Goal: Browse casually: Explore the website without a specific task or goal

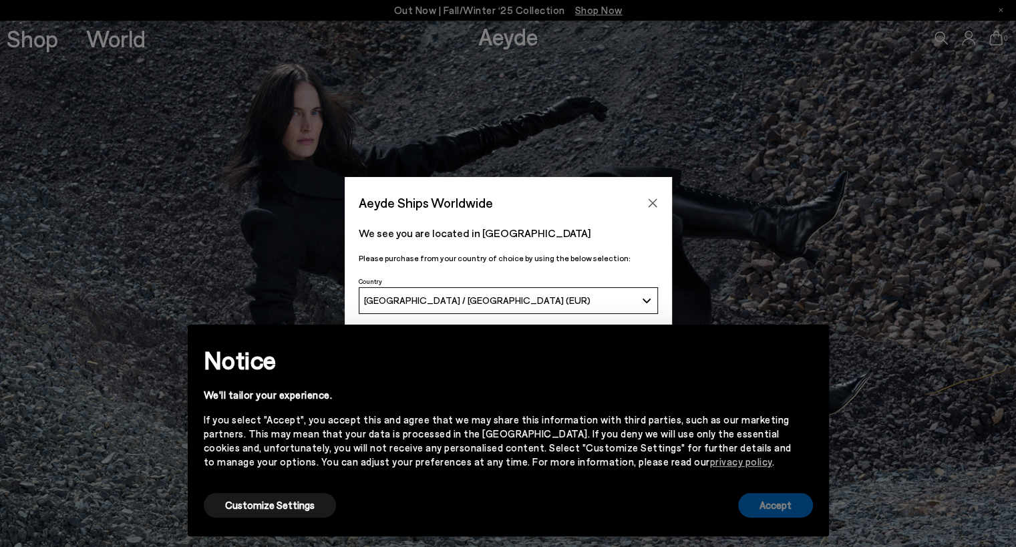
click at [781, 511] on button "Accept" at bounding box center [775, 505] width 75 height 25
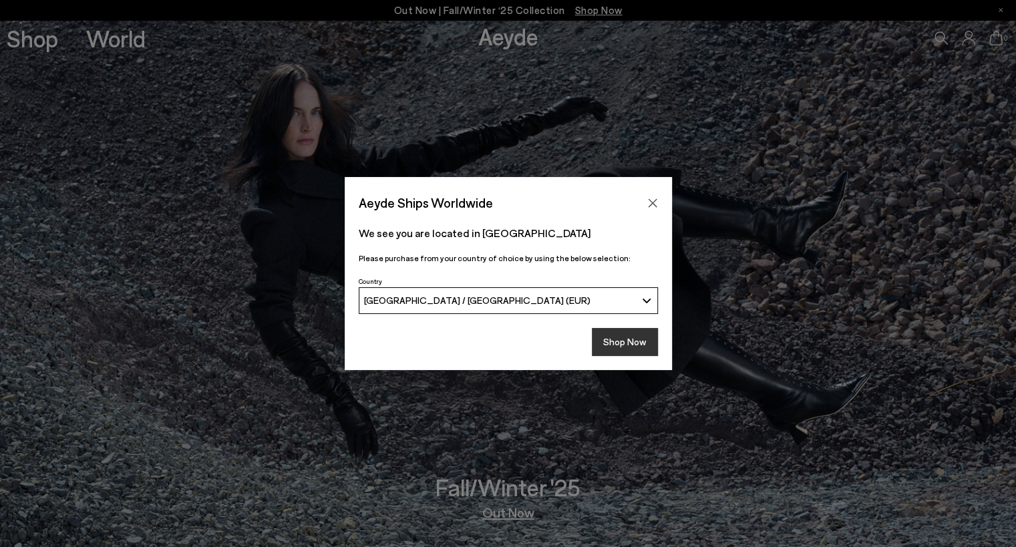
click at [611, 328] on button "Shop Now" at bounding box center [625, 342] width 66 height 28
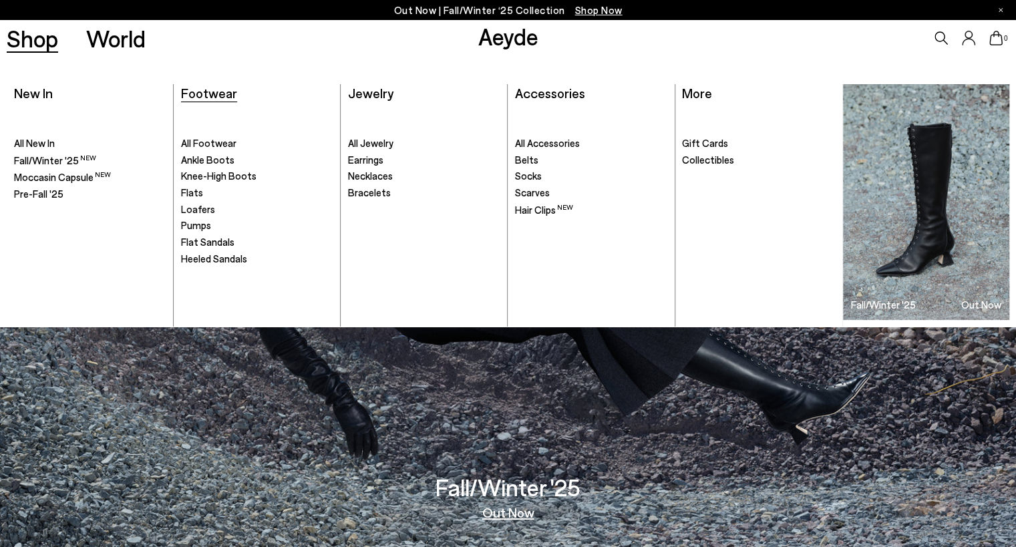
click at [208, 91] on span "Footwear" at bounding box center [209, 93] width 56 height 16
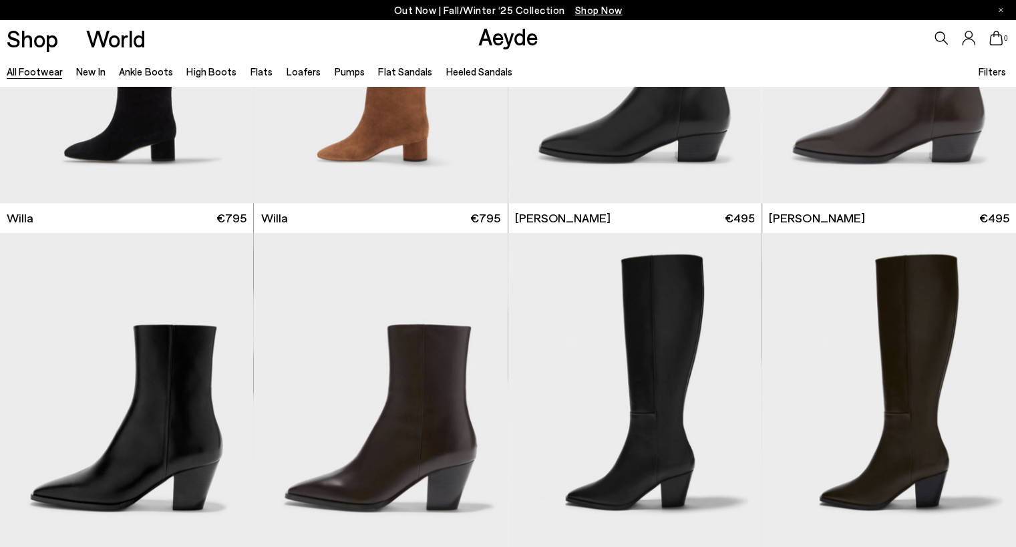
scroll to position [735, 0]
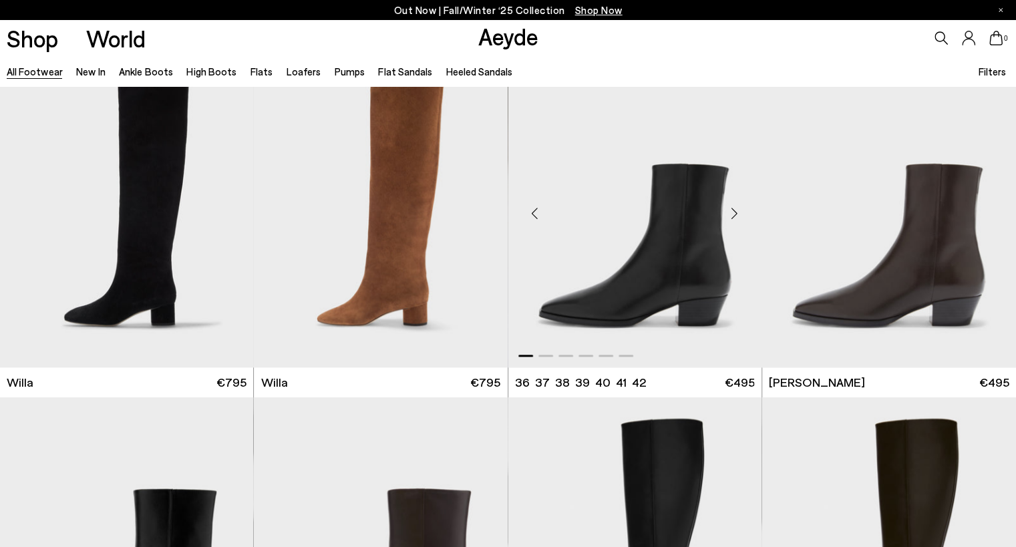
click at [733, 214] on div "Next slide" at bounding box center [735, 213] width 40 height 40
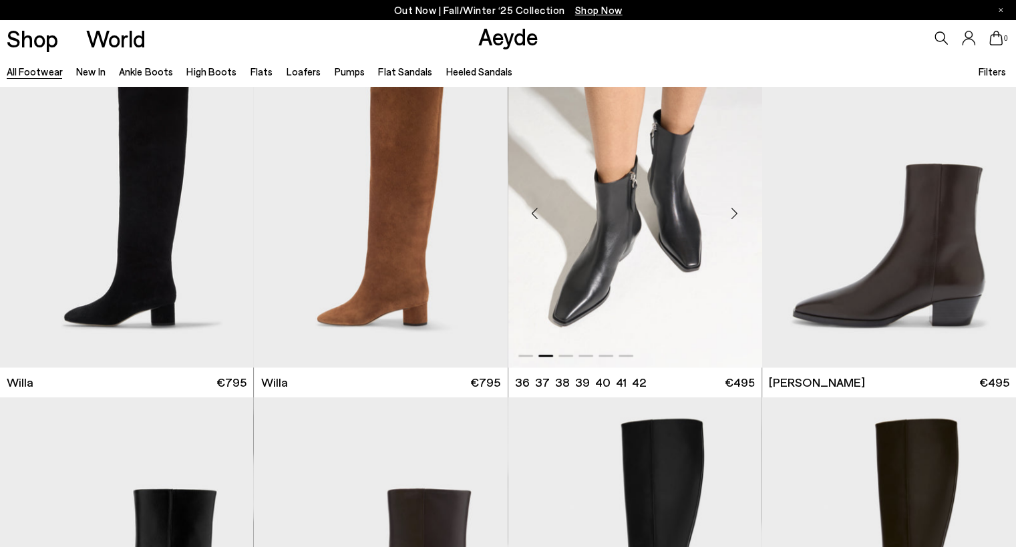
click at [733, 214] on div "Next slide" at bounding box center [735, 213] width 40 height 40
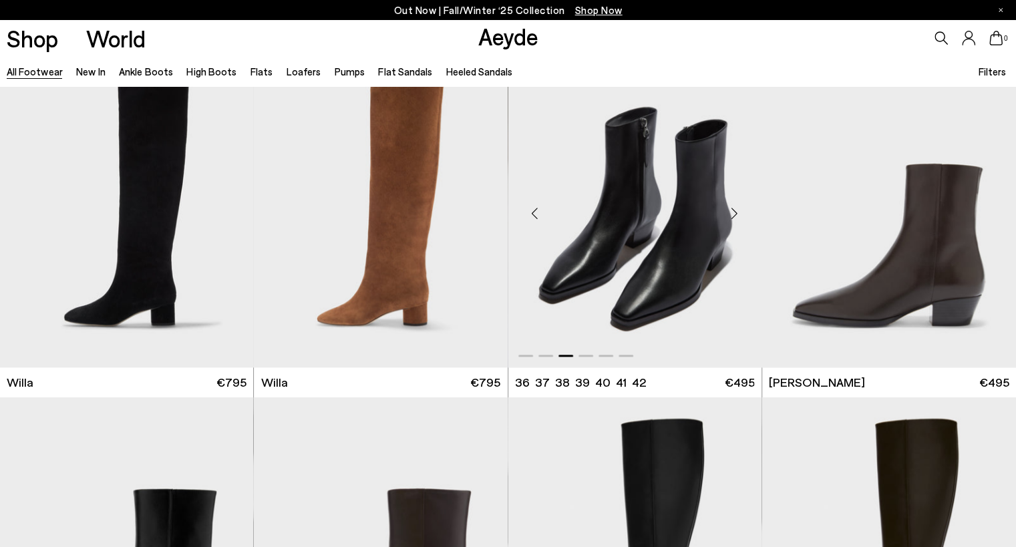
click at [733, 214] on div "Next slide" at bounding box center [735, 213] width 40 height 40
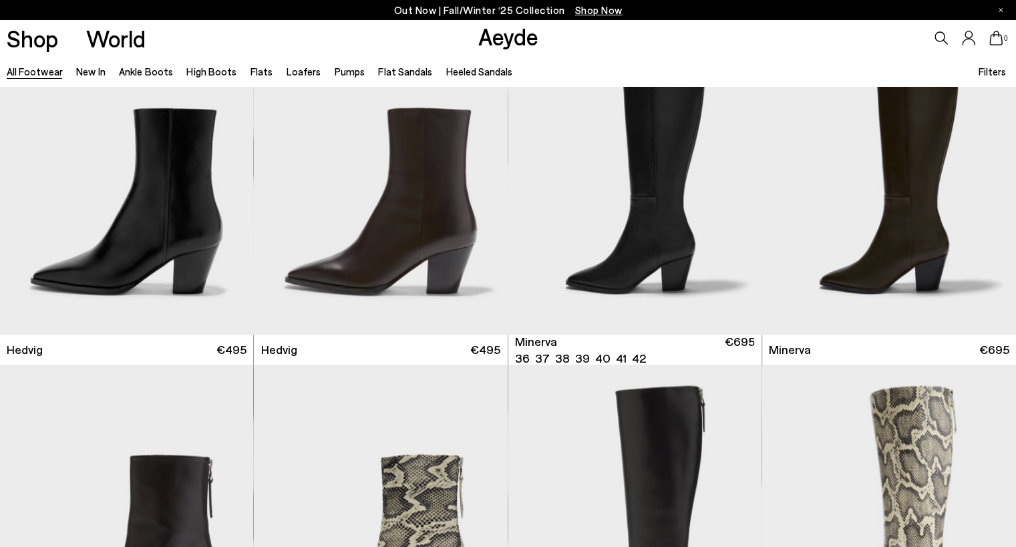
scroll to position [1135, 0]
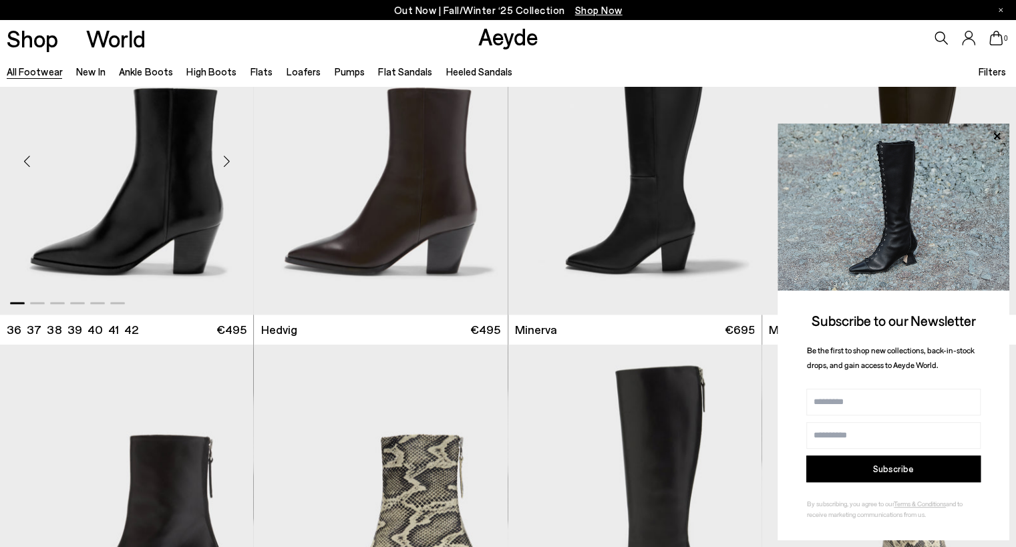
click at [234, 158] on div "Next slide" at bounding box center [226, 161] width 40 height 40
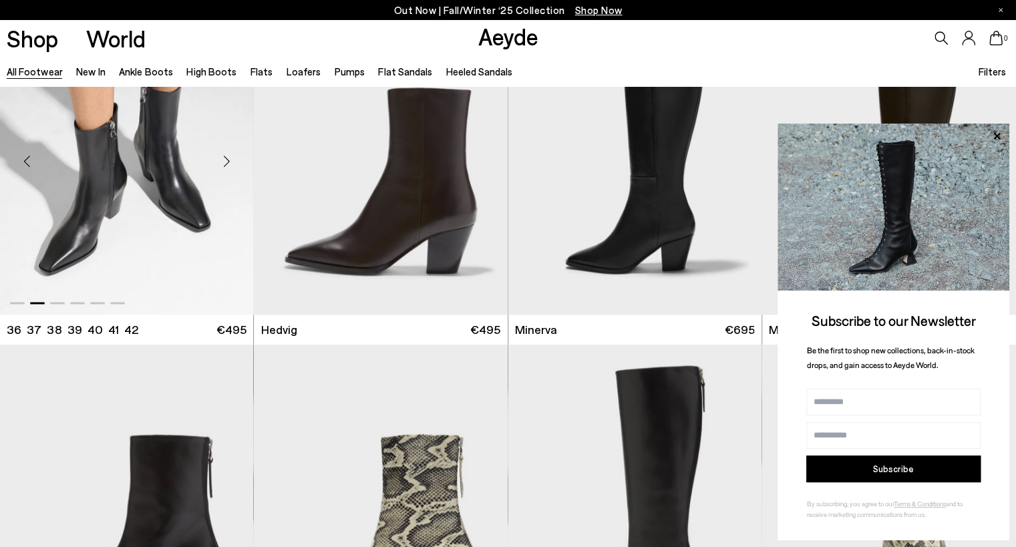
click at [229, 160] on div "Next slide" at bounding box center [226, 161] width 40 height 40
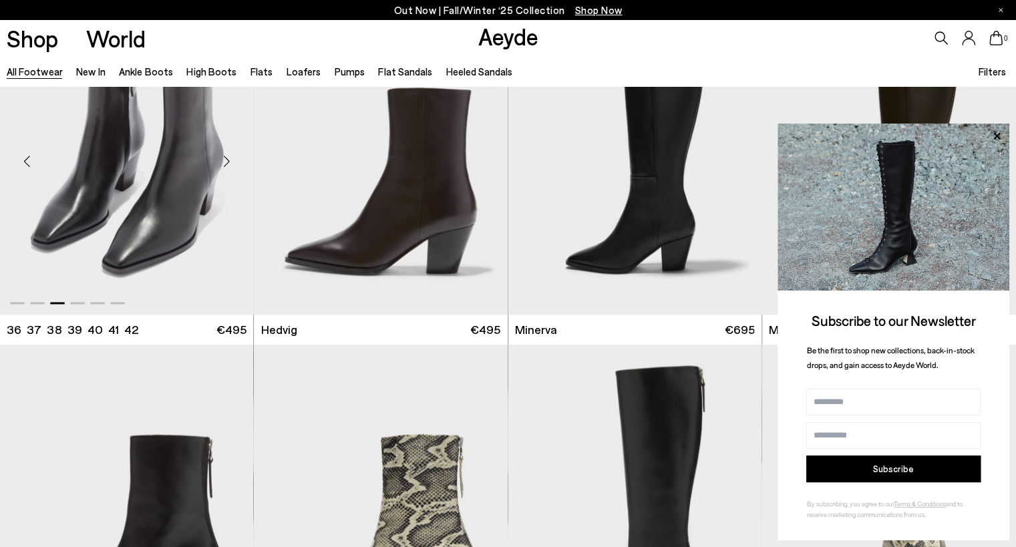
click at [229, 160] on div "Next slide" at bounding box center [226, 161] width 40 height 40
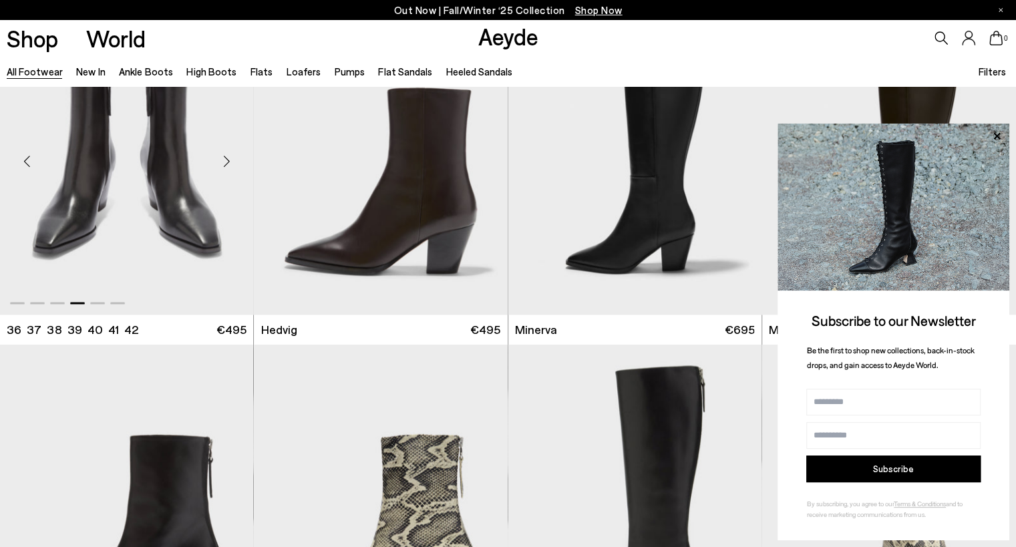
click at [229, 160] on div "Next slide" at bounding box center [226, 161] width 40 height 40
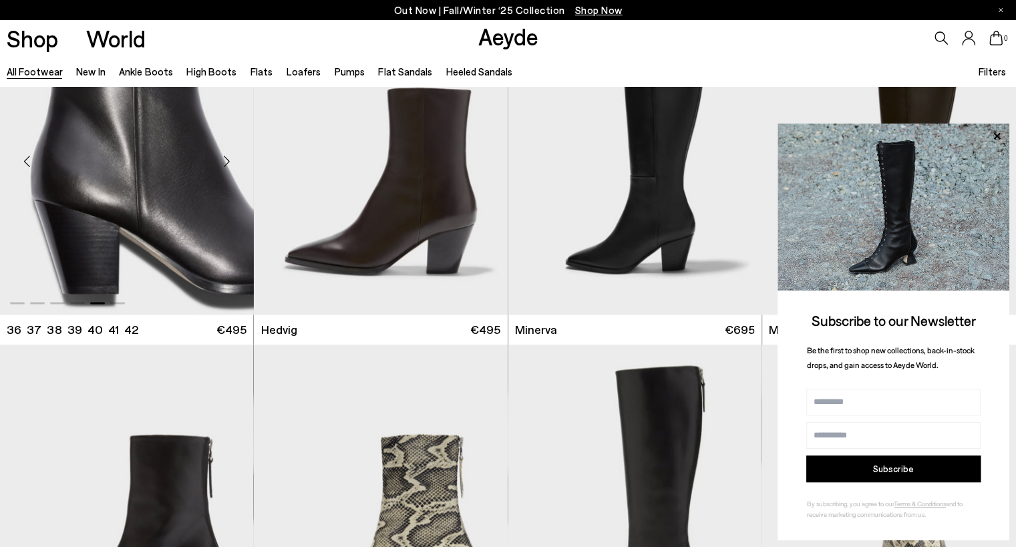
click at [229, 160] on div "Next slide" at bounding box center [226, 161] width 40 height 40
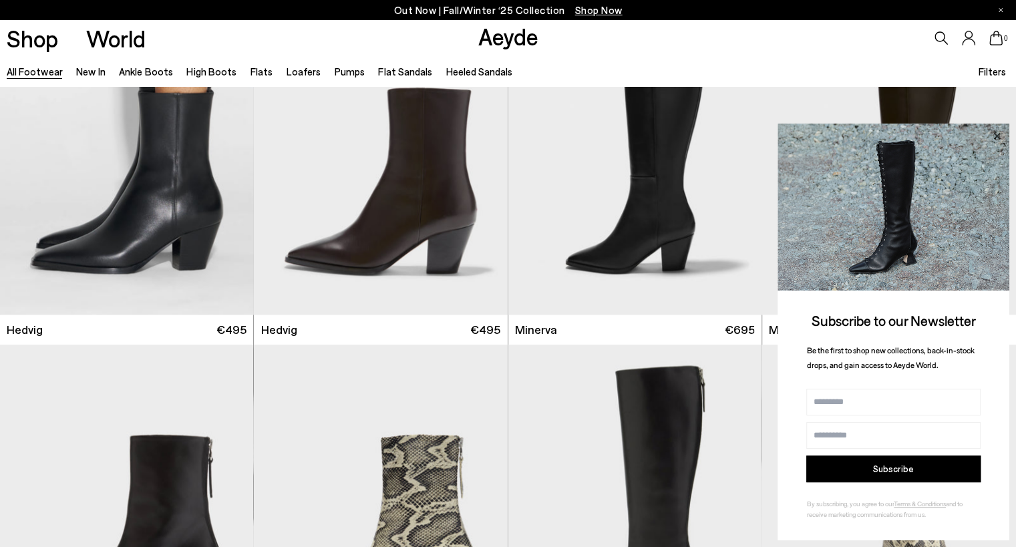
click at [991, 138] on icon at bounding box center [996, 136] width 17 height 17
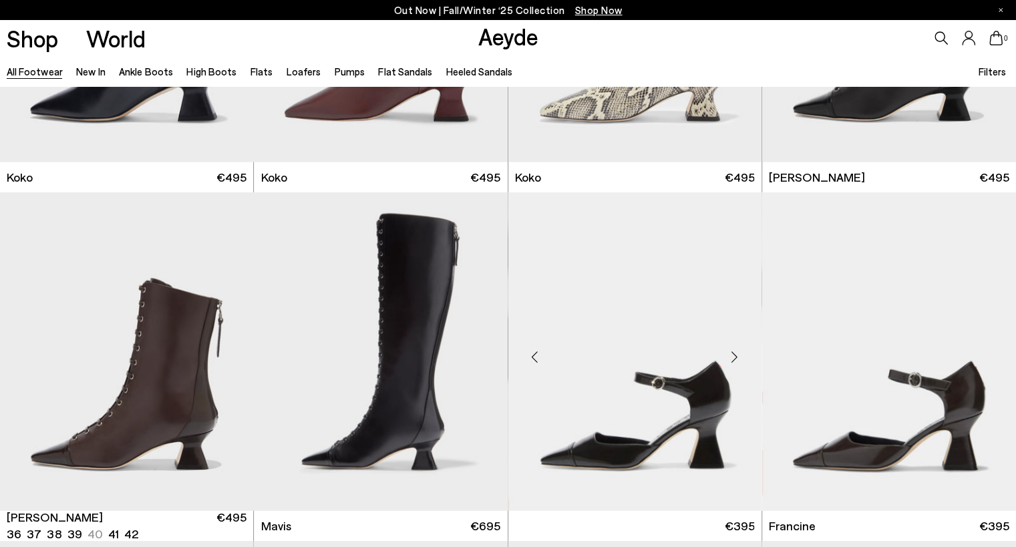
scroll to position [2204, 0]
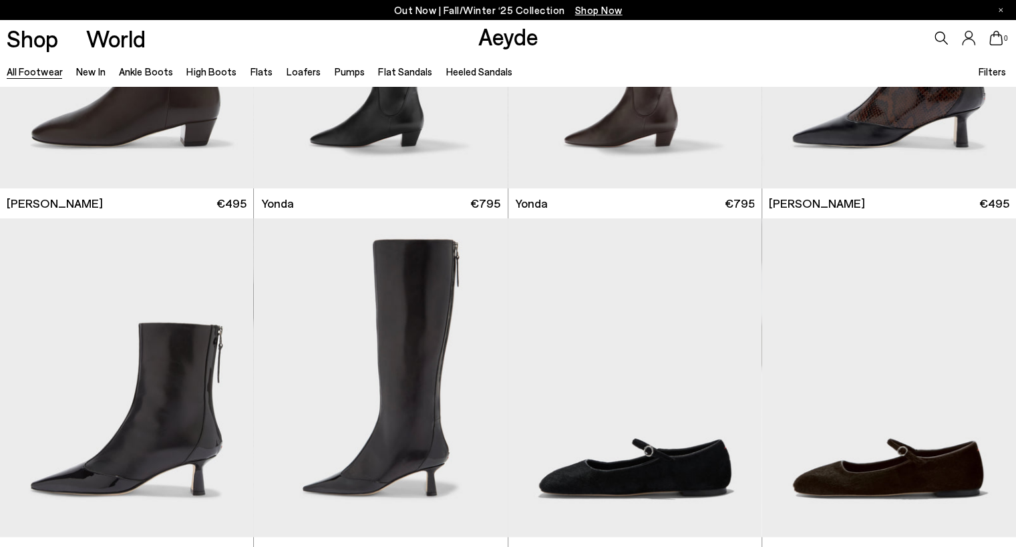
scroll to position [3539, 0]
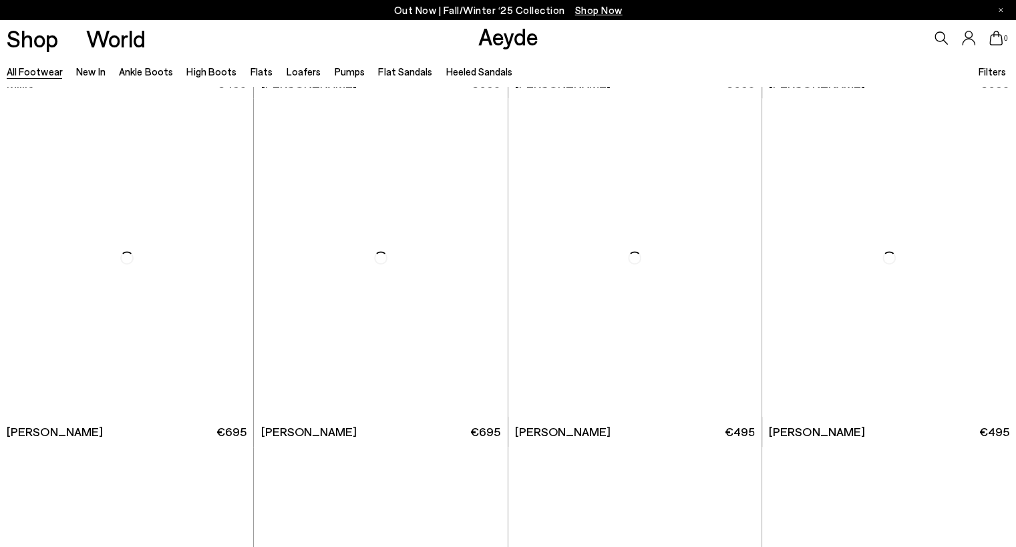
scroll to position [6611, 0]
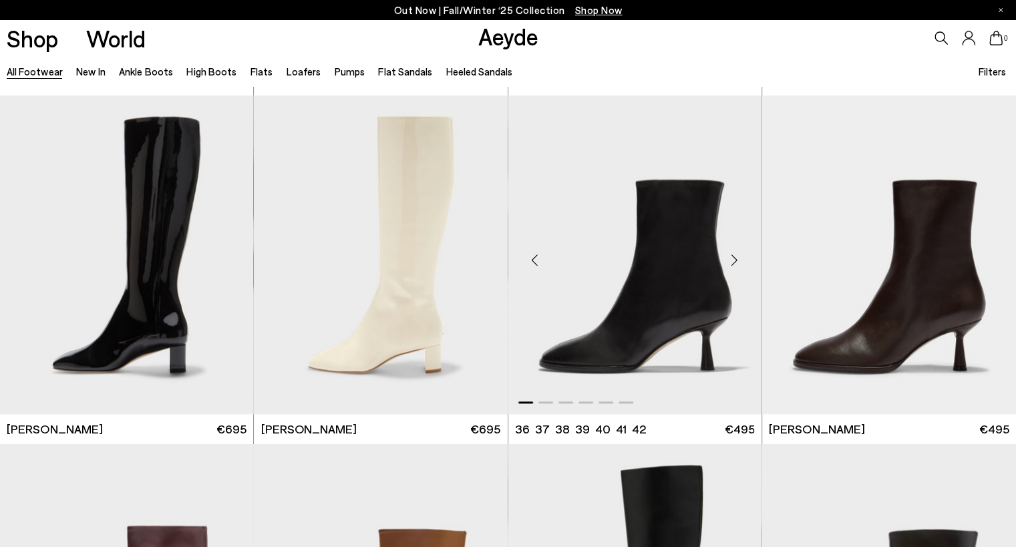
click at [736, 258] on div "Next slide" at bounding box center [735, 260] width 40 height 40
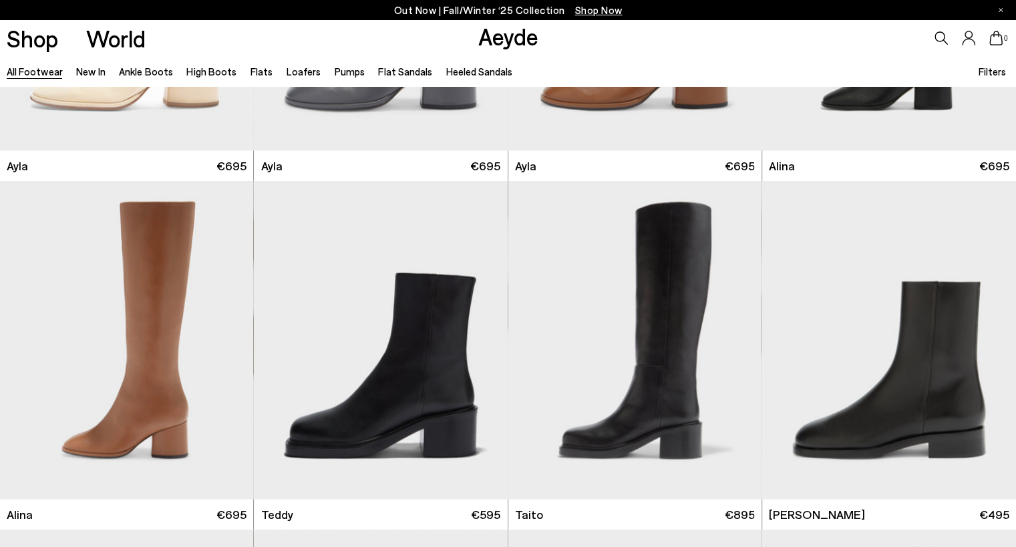
scroll to position [7679, 0]
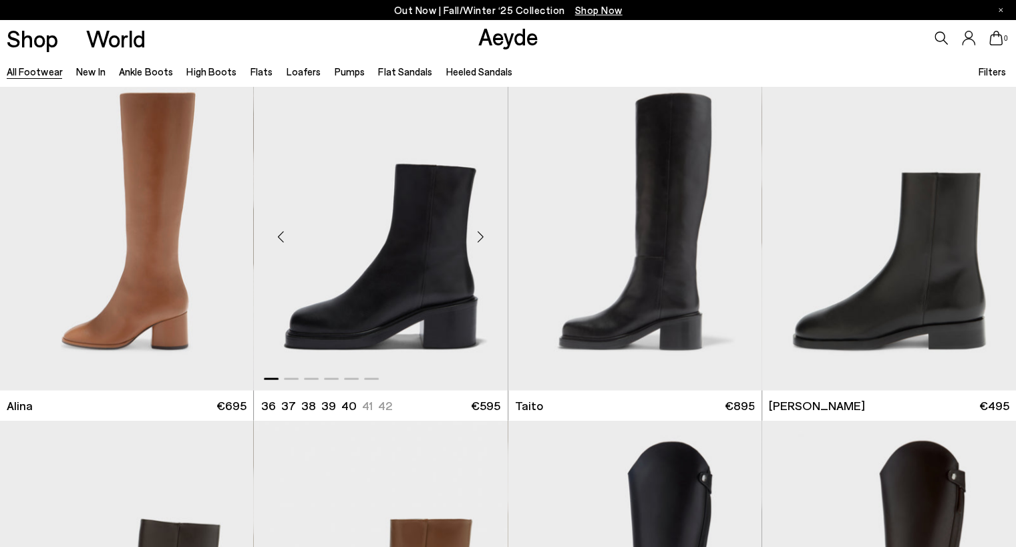
click at [482, 234] on div "Next slide" at bounding box center [481, 237] width 40 height 40
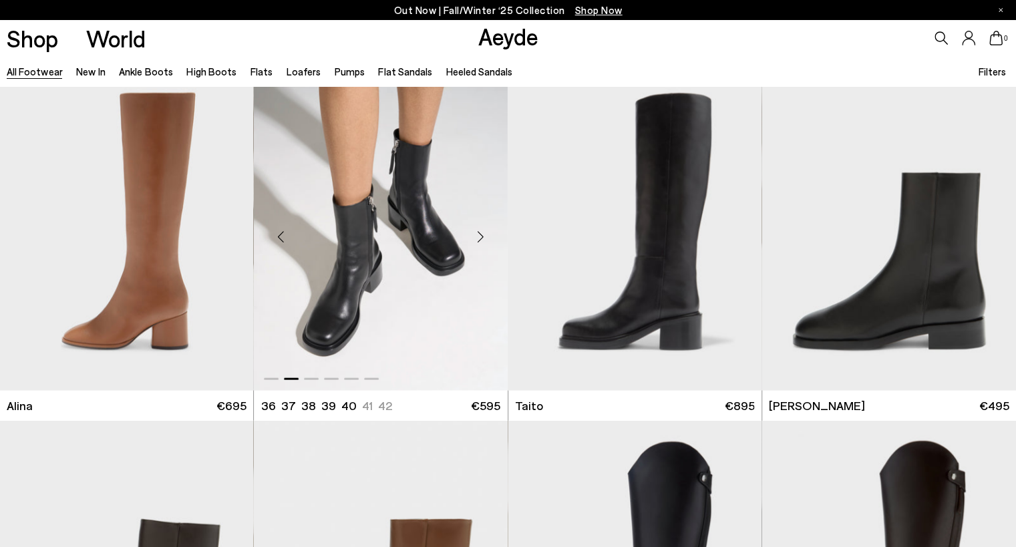
click at [482, 234] on div "Next slide" at bounding box center [481, 237] width 40 height 40
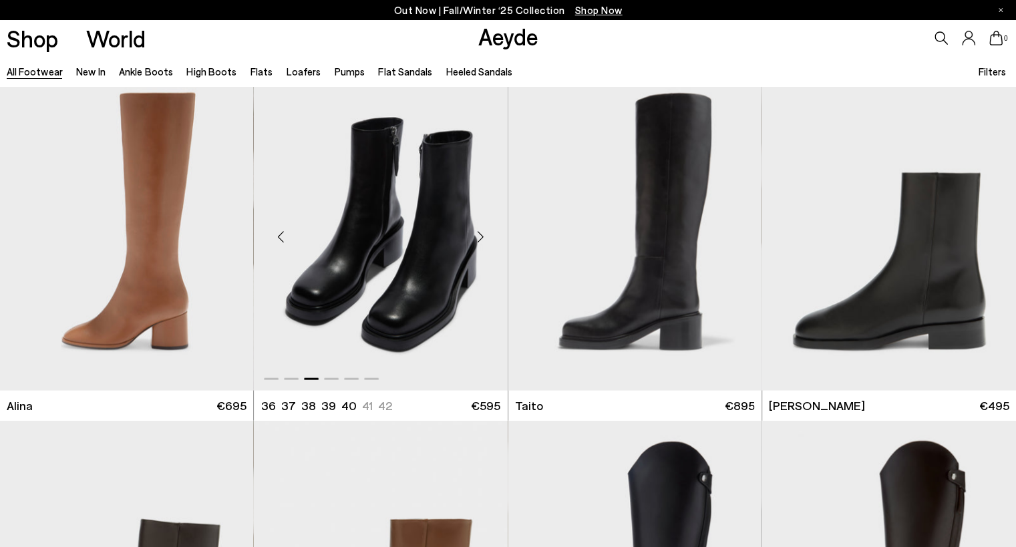
click at [482, 234] on div "Next slide" at bounding box center [481, 237] width 40 height 40
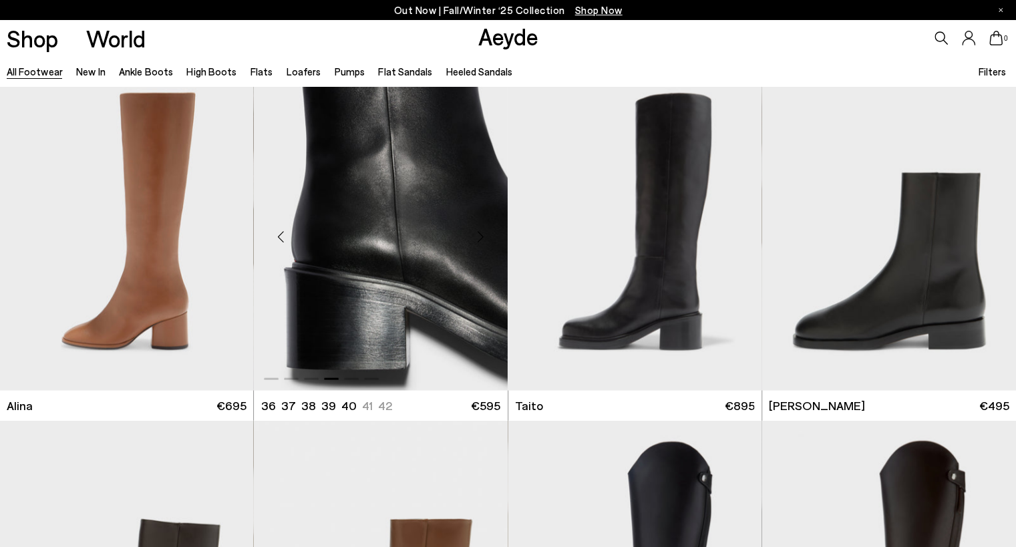
click at [482, 234] on div "Next slide" at bounding box center [481, 237] width 40 height 40
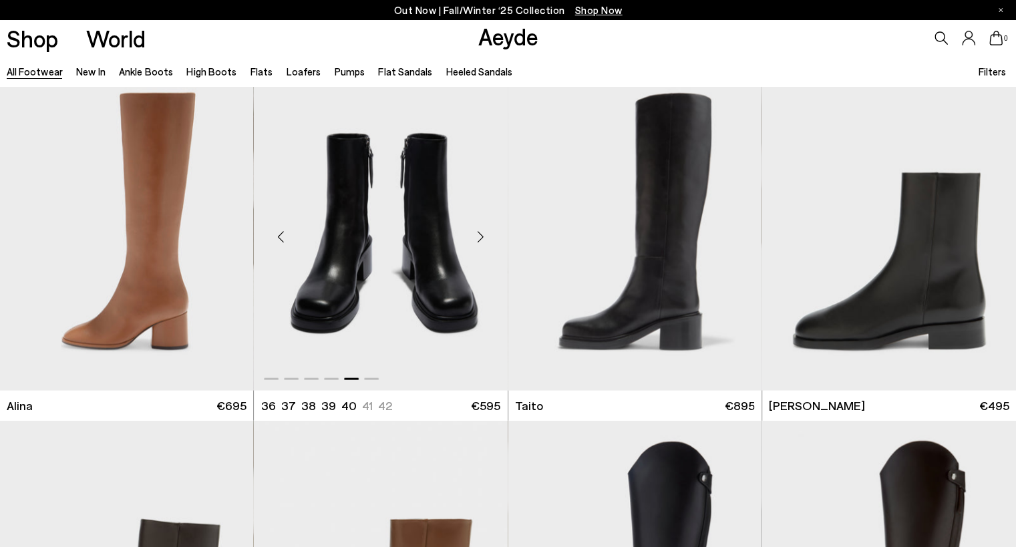
click at [482, 234] on div "Next slide" at bounding box center [481, 237] width 40 height 40
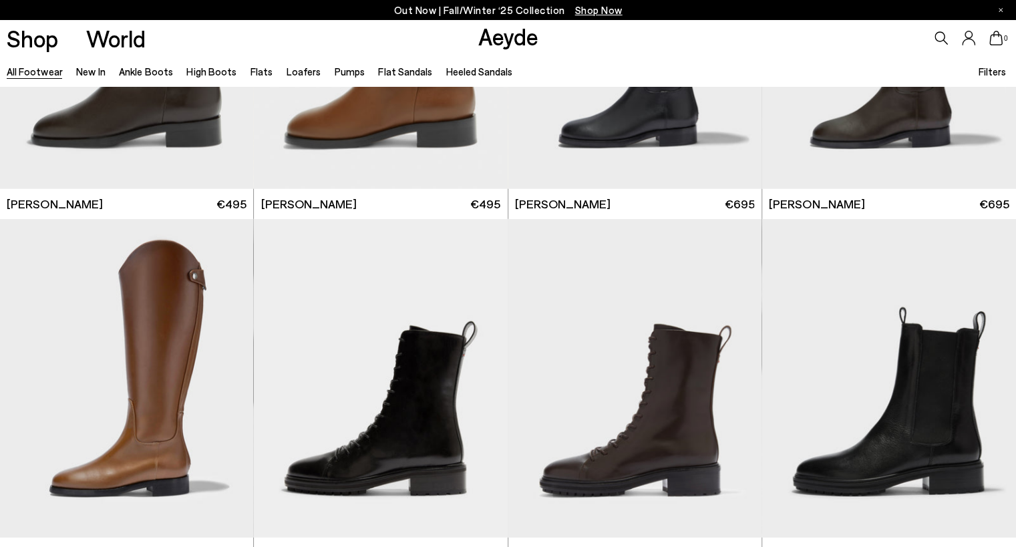
scroll to position [8414, 0]
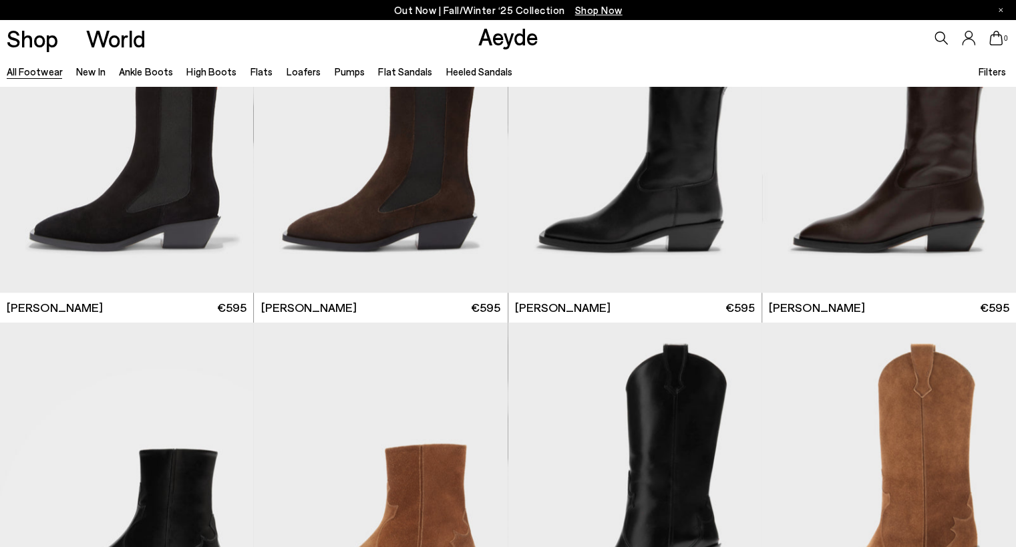
scroll to position [10150, 0]
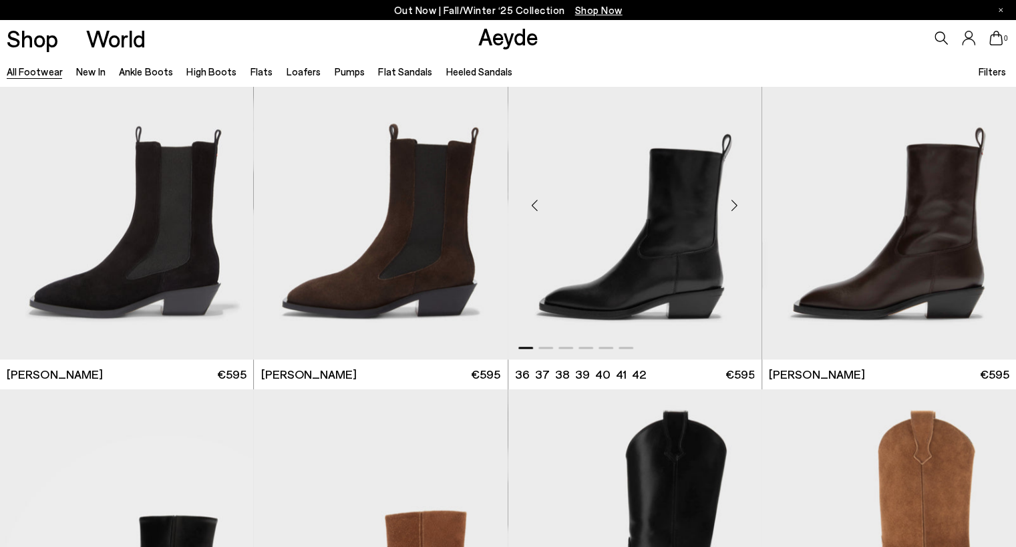
click at [735, 205] on div "Next slide" at bounding box center [735, 205] width 40 height 40
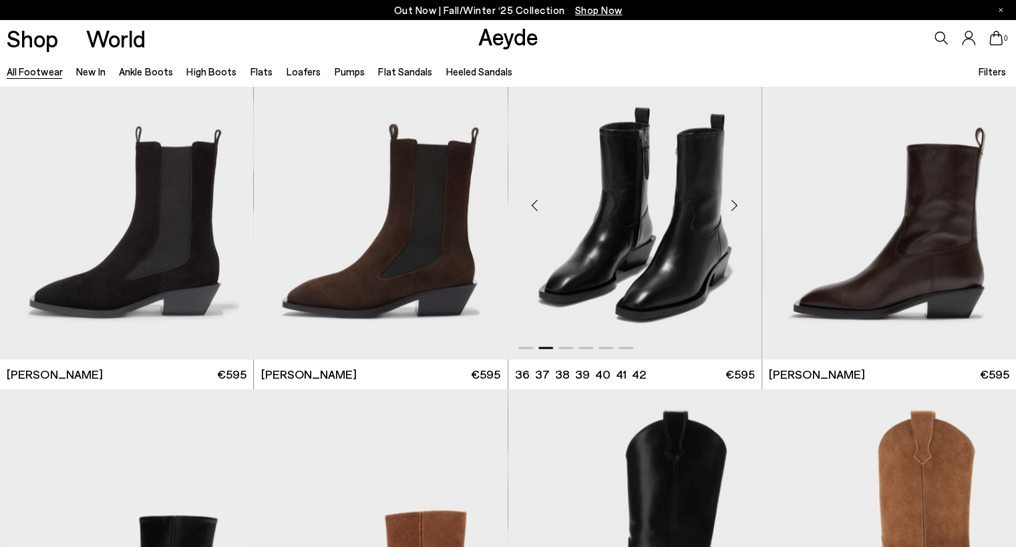
click at [735, 205] on div "Next slide" at bounding box center [735, 205] width 40 height 40
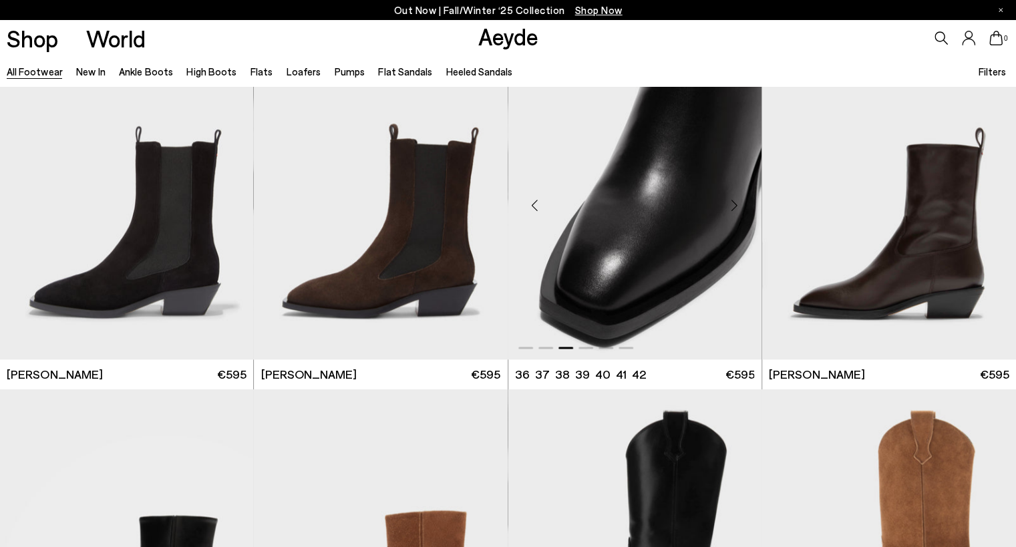
click at [735, 205] on div "Next slide" at bounding box center [735, 205] width 40 height 40
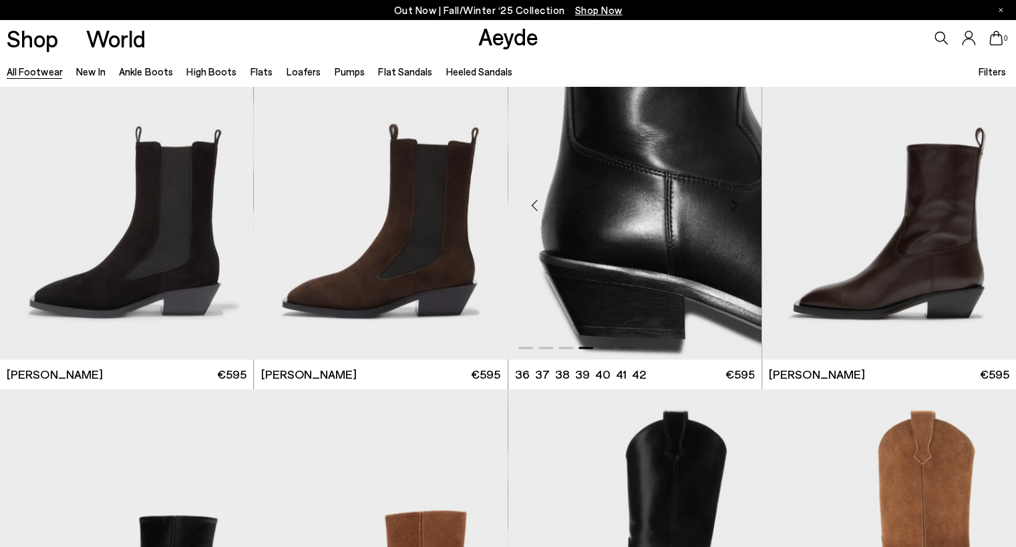
click at [735, 205] on div "Next slide" at bounding box center [735, 205] width 40 height 40
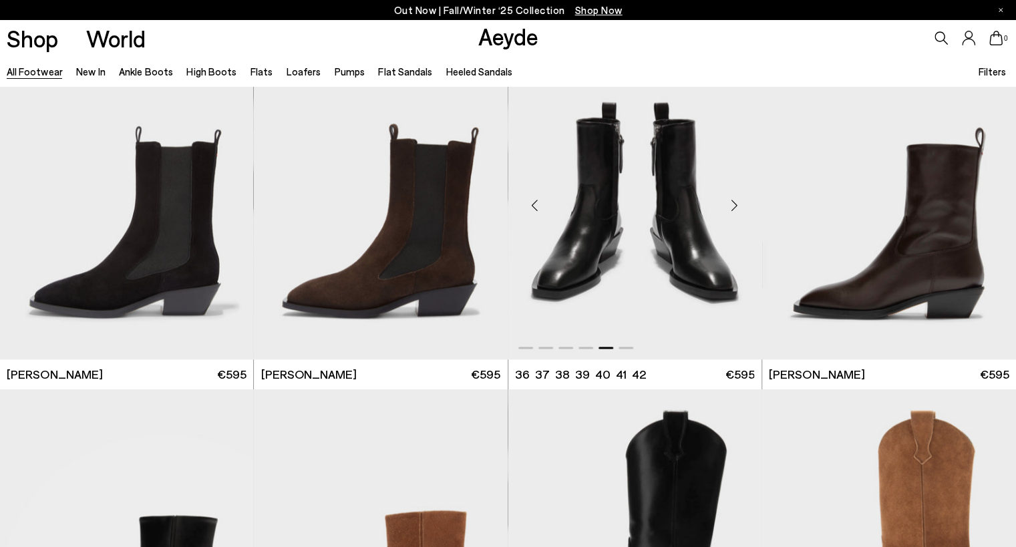
click at [735, 205] on div "Next slide" at bounding box center [735, 205] width 40 height 40
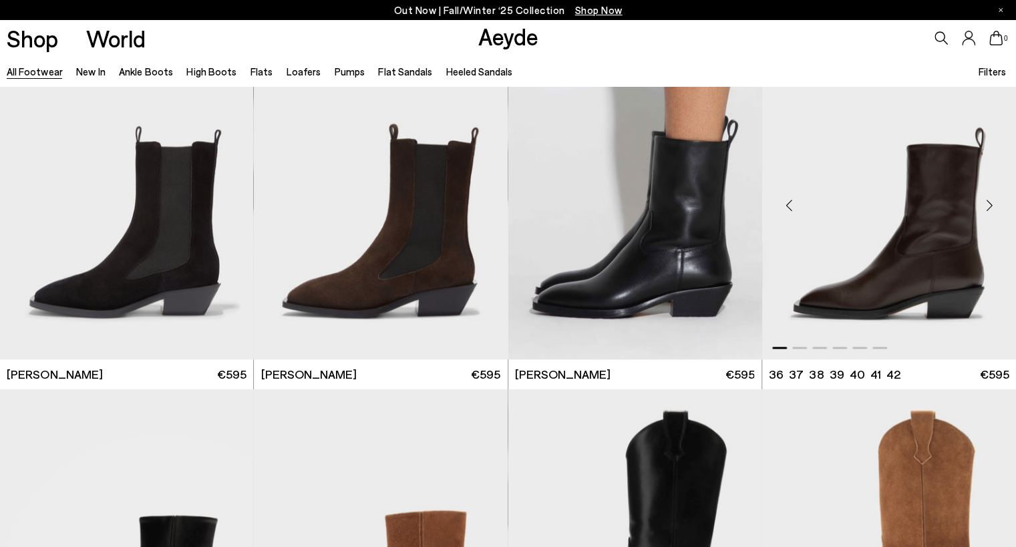
click at [988, 205] on div "Next slide" at bounding box center [989, 205] width 40 height 40
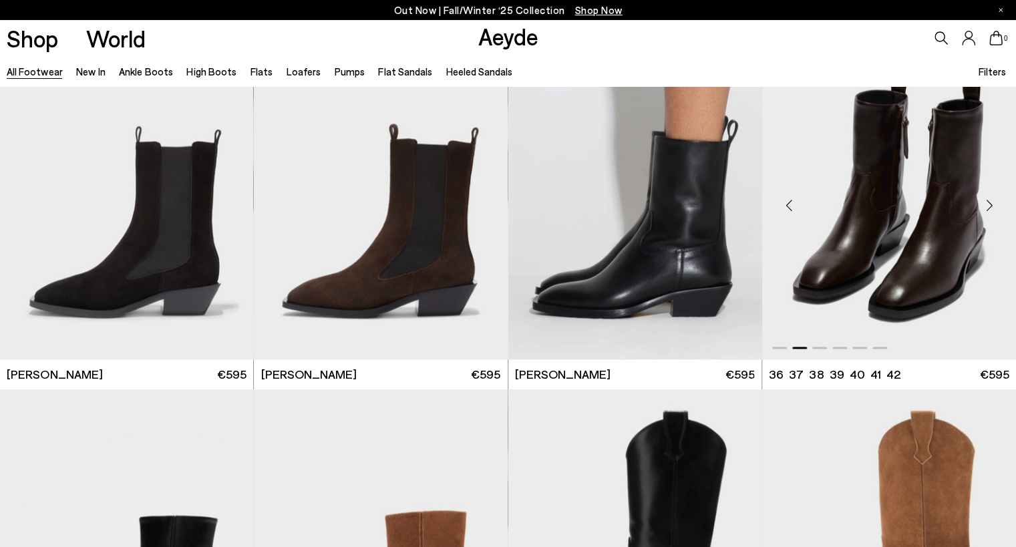
click at [988, 205] on div "Next slide" at bounding box center [989, 205] width 40 height 40
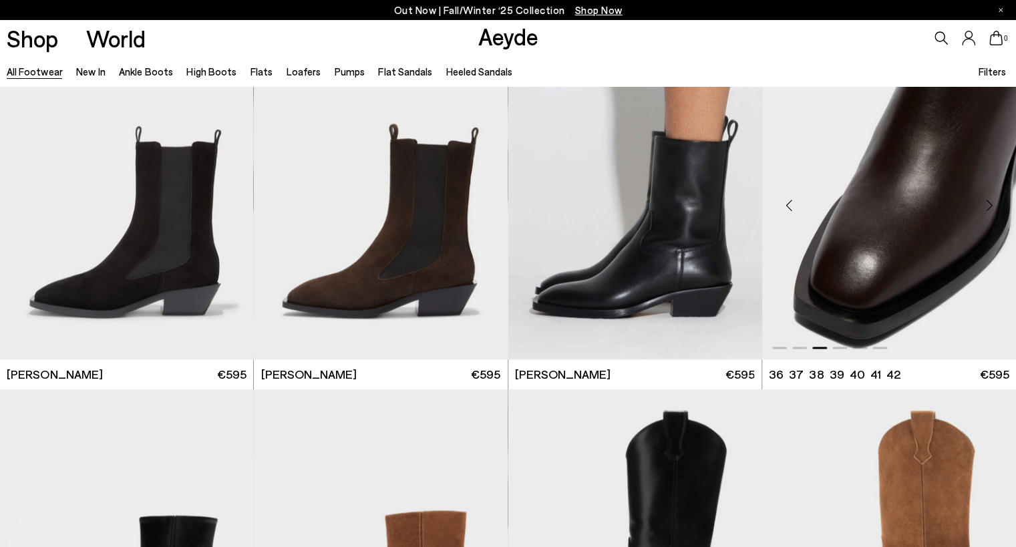
click at [988, 205] on div "Next slide" at bounding box center [989, 205] width 40 height 40
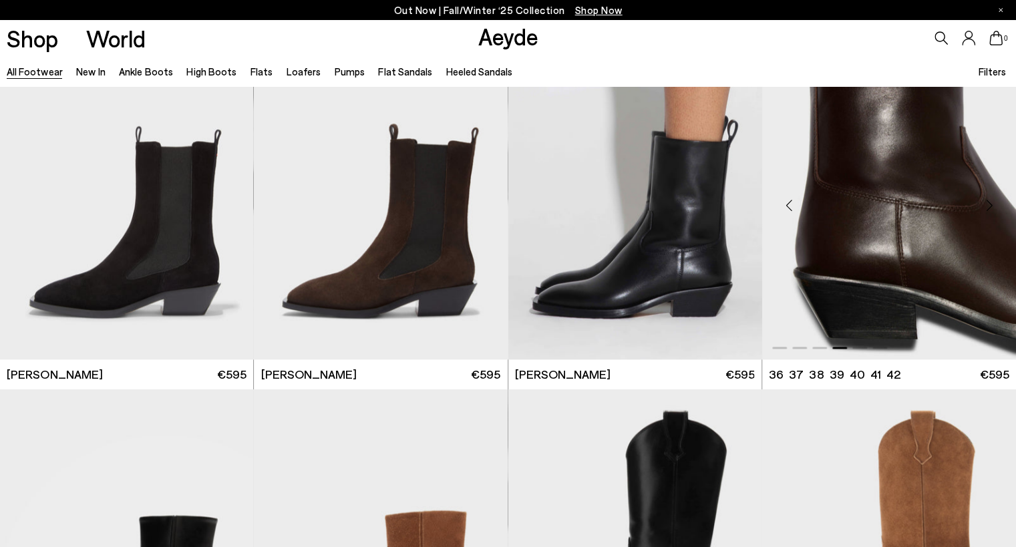
click at [988, 205] on div "Next slide" at bounding box center [989, 205] width 40 height 40
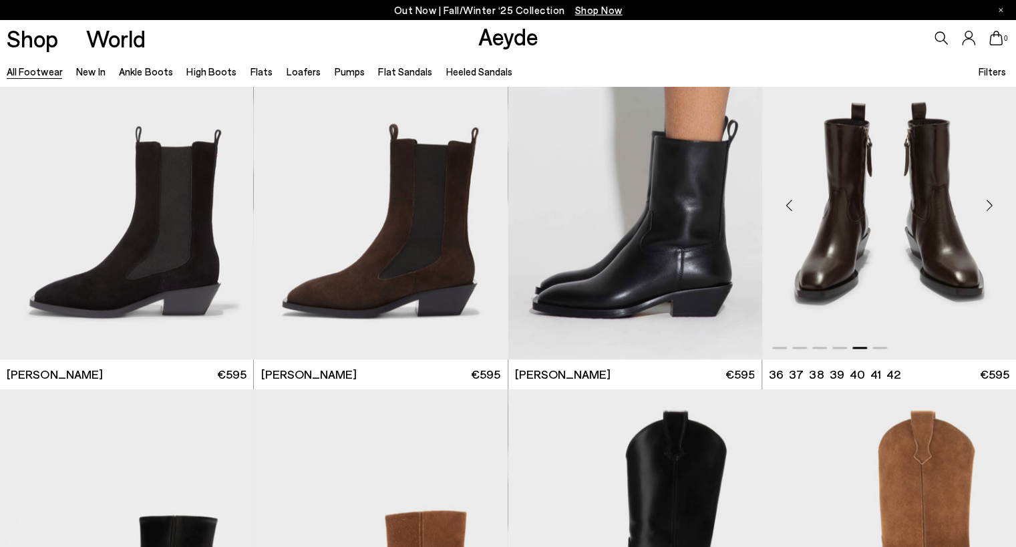
click at [988, 205] on div "Next slide" at bounding box center [989, 205] width 40 height 40
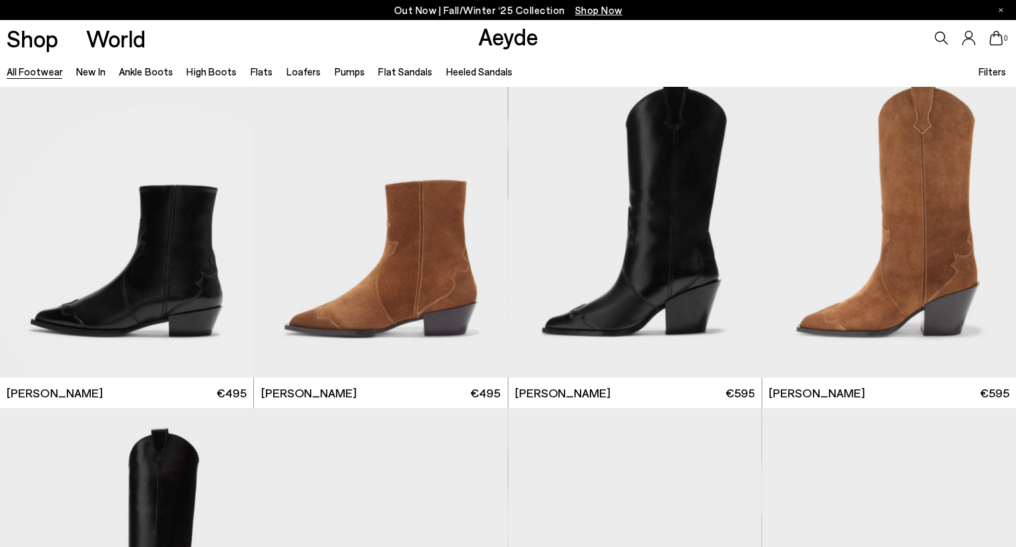
scroll to position [10484, 0]
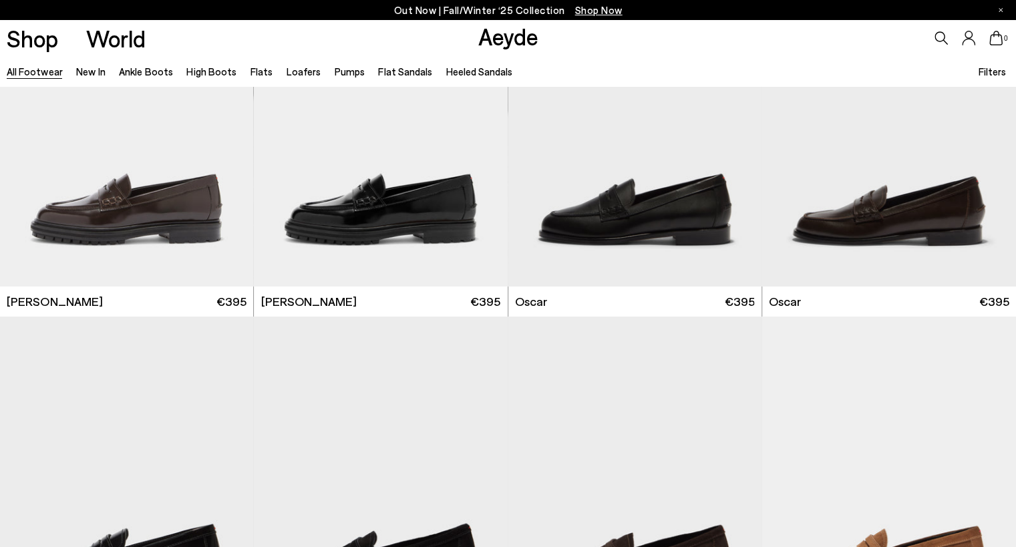
scroll to position [11953, 0]
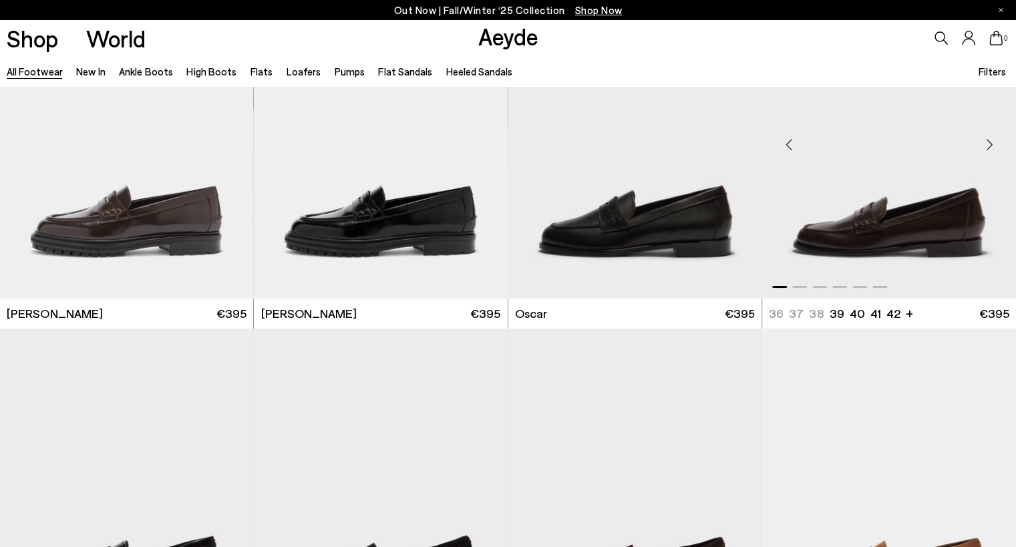
click at [990, 140] on div "Next slide" at bounding box center [989, 144] width 40 height 40
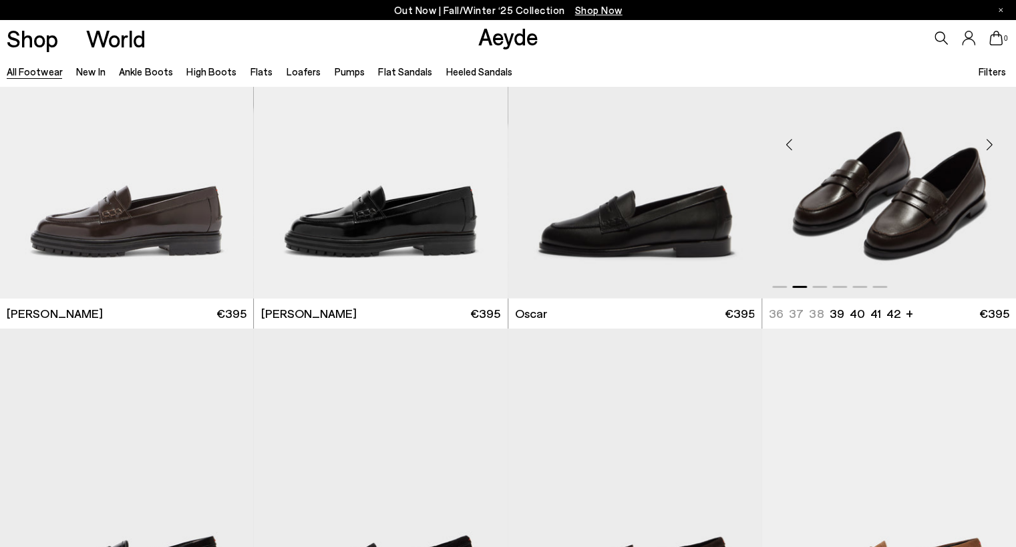
click at [990, 140] on div "Next slide" at bounding box center [989, 144] width 40 height 40
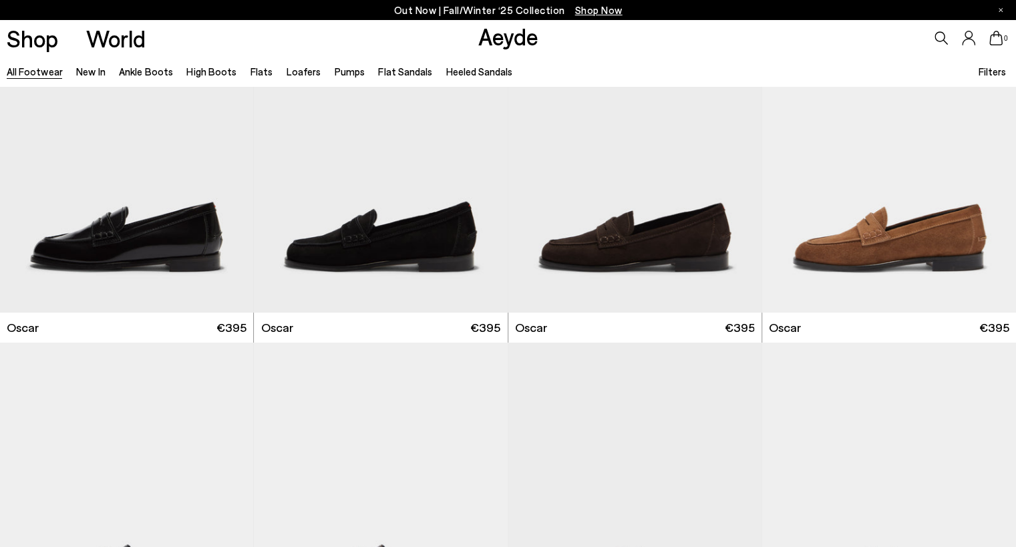
scroll to position [12687, 0]
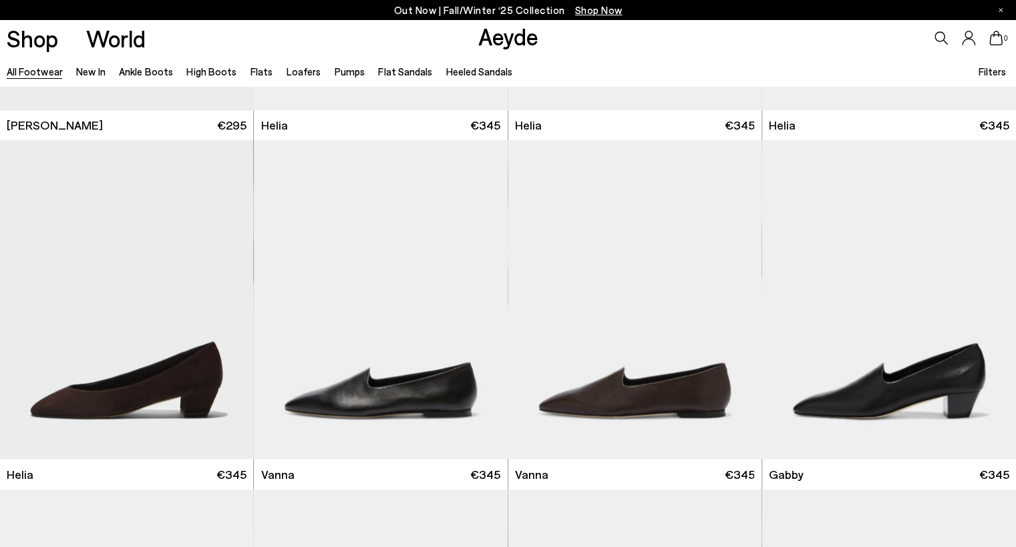
scroll to position [13689, 0]
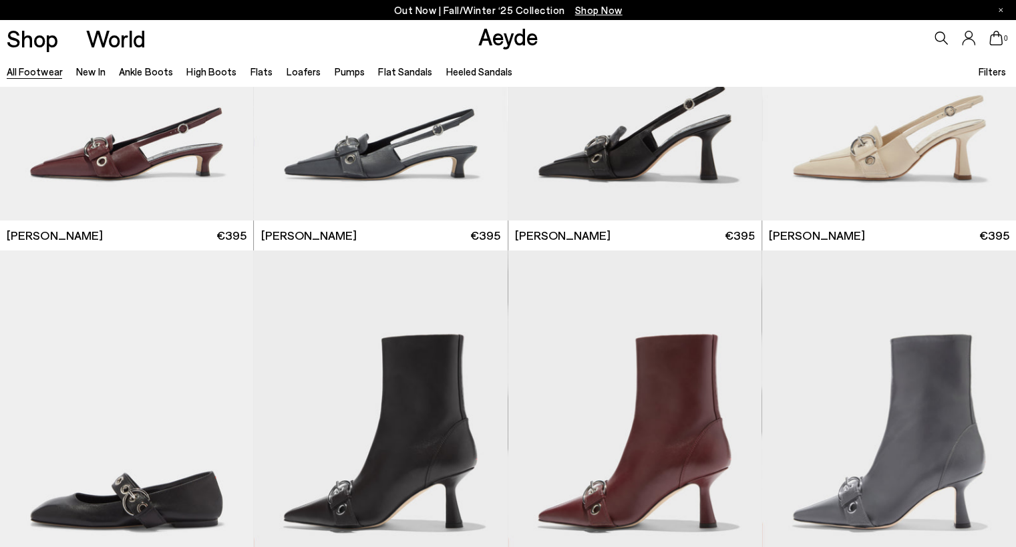
scroll to position [15759, 0]
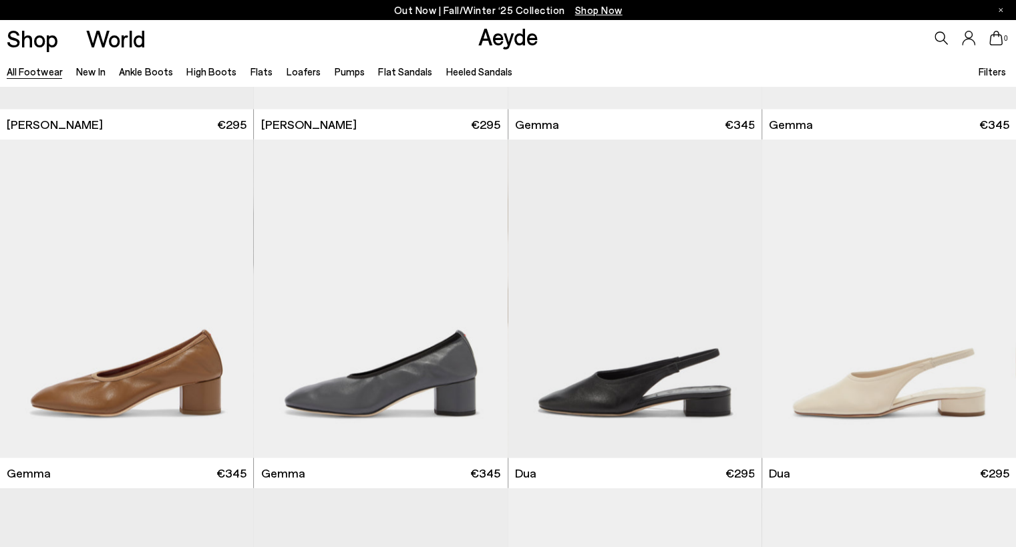
scroll to position [19966, 0]
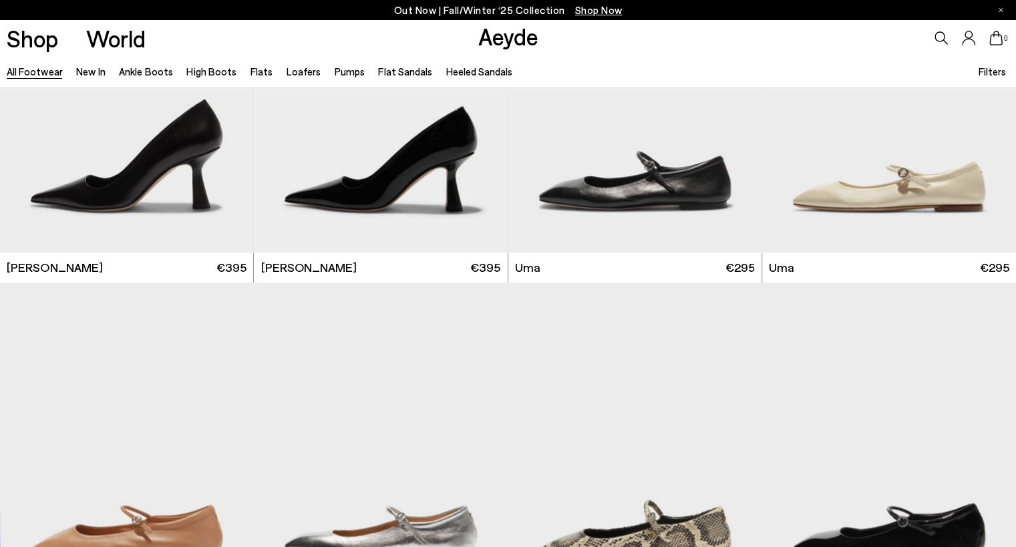
scroll to position [22437, 0]
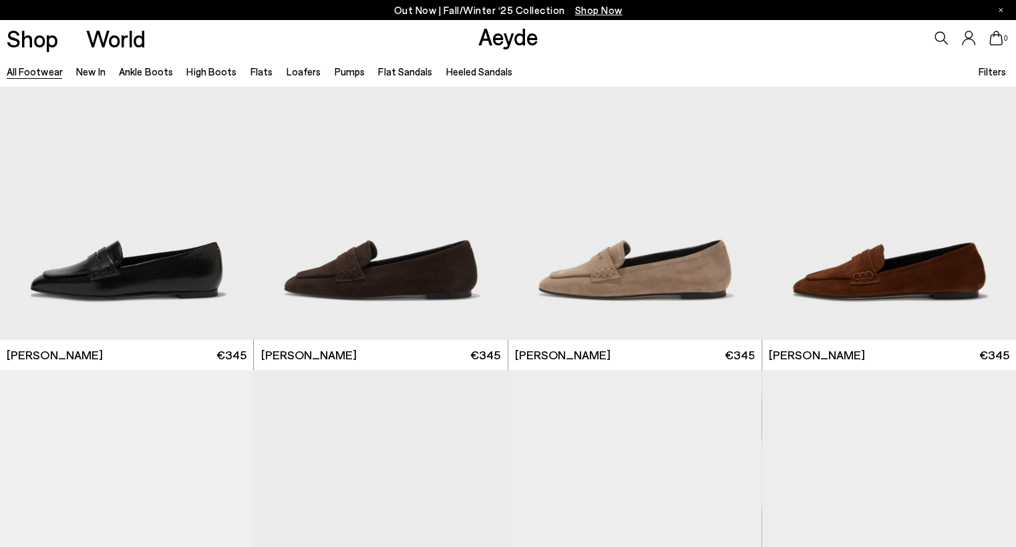
scroll to position [24440, 0]
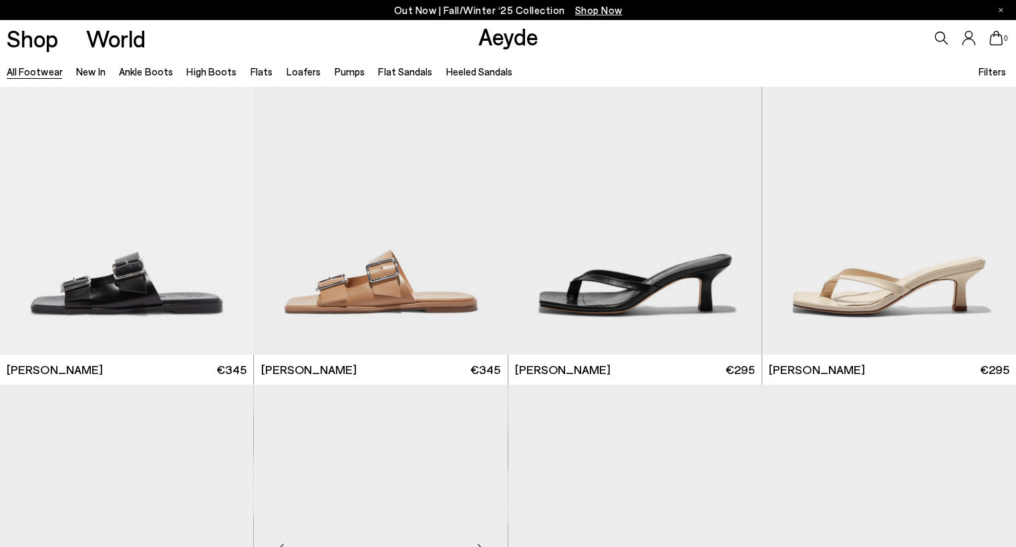
click at [485, 529] on div at bounding box center [481, 549] width 40 height 40
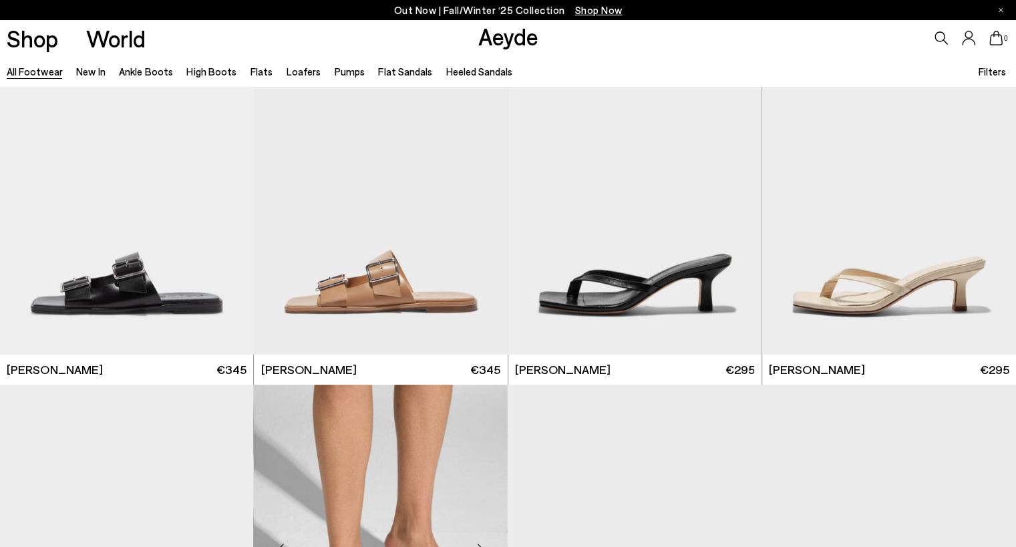
scroll to position [24841, 0]
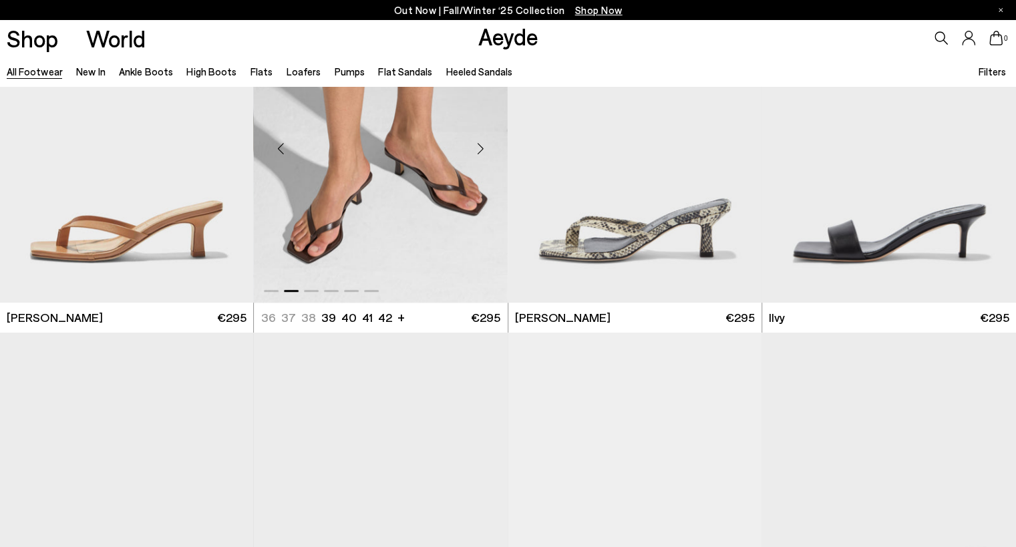
click at [482, 148] on div "Next slide" at bounding box center [481, 148] width 40 height 40
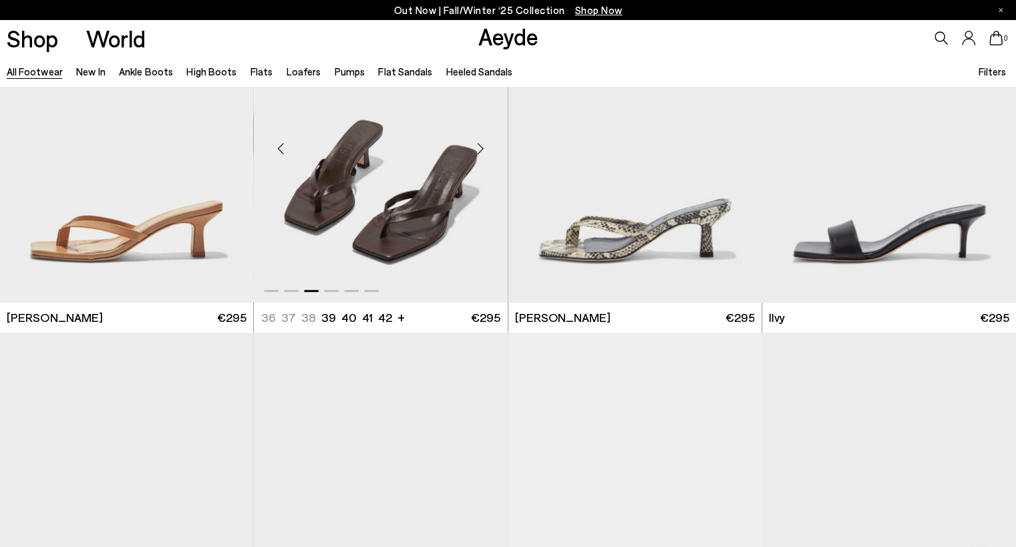
click at [482, 148] on div "Next slide" at bounding box center [481, 148] width 40 height 40
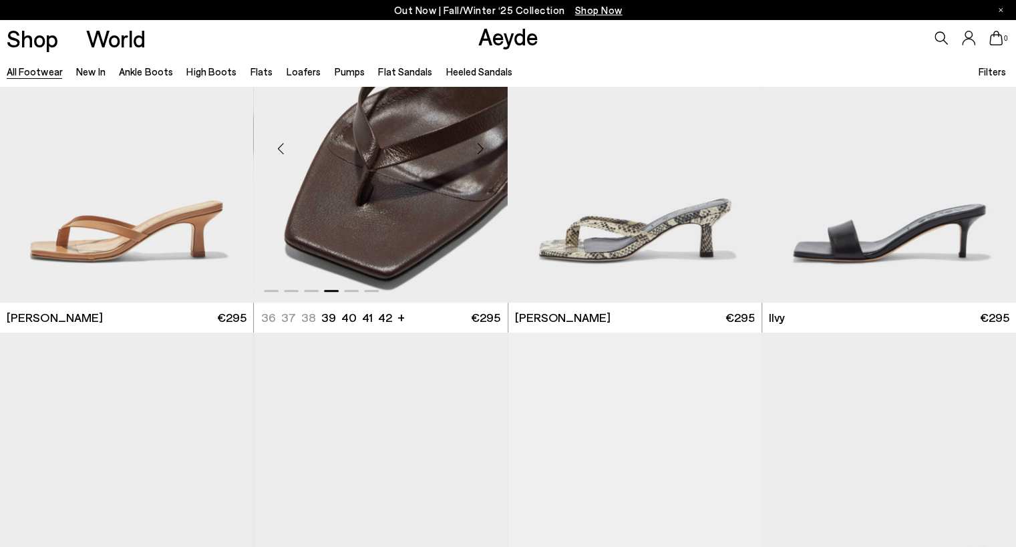
click at [482, 148] on div "Next slide" at bounding box center [481, 148] width 40 height 40
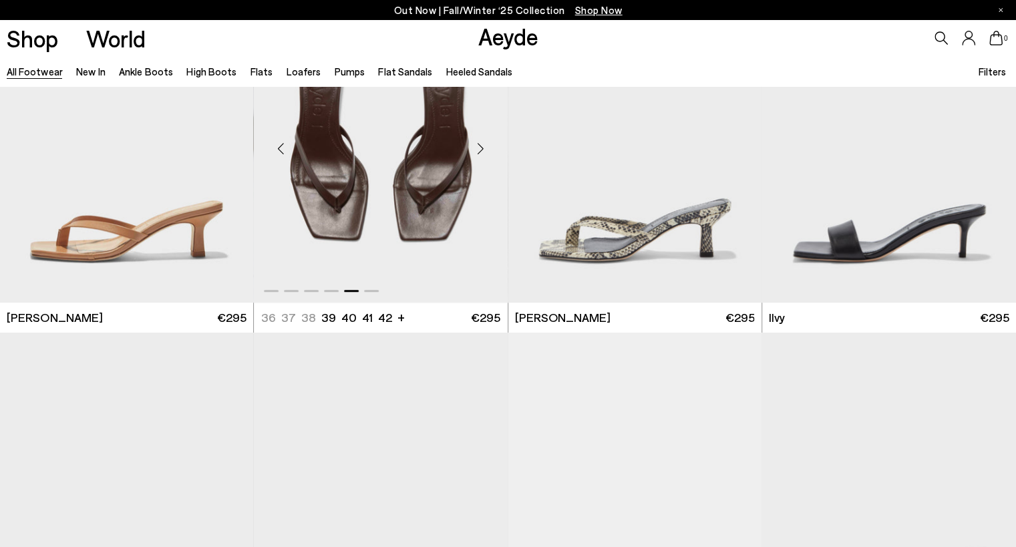
click at [482, 148] on div "Next slide" at bounding box center [481, 148] width 40 height 40
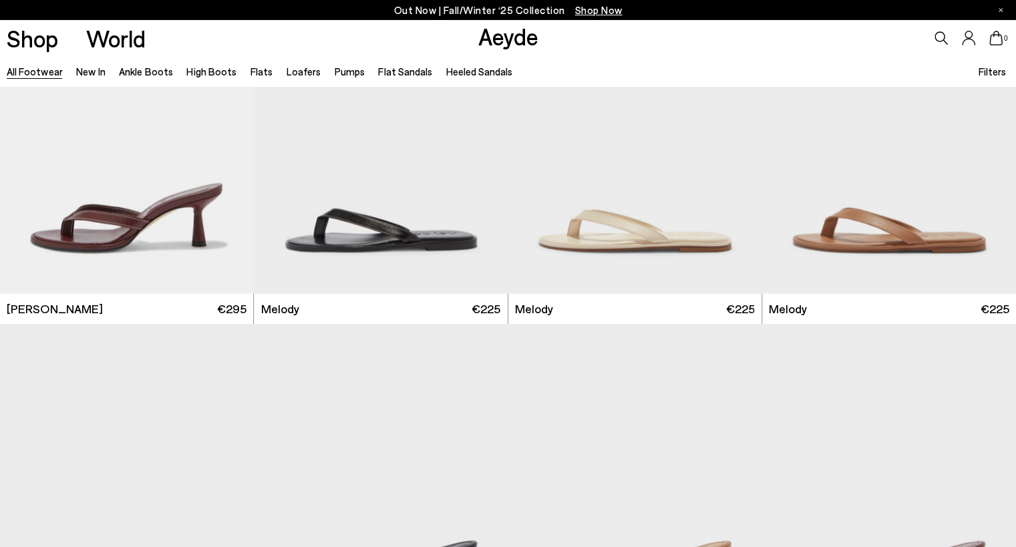
scroll to position [26577, 0]
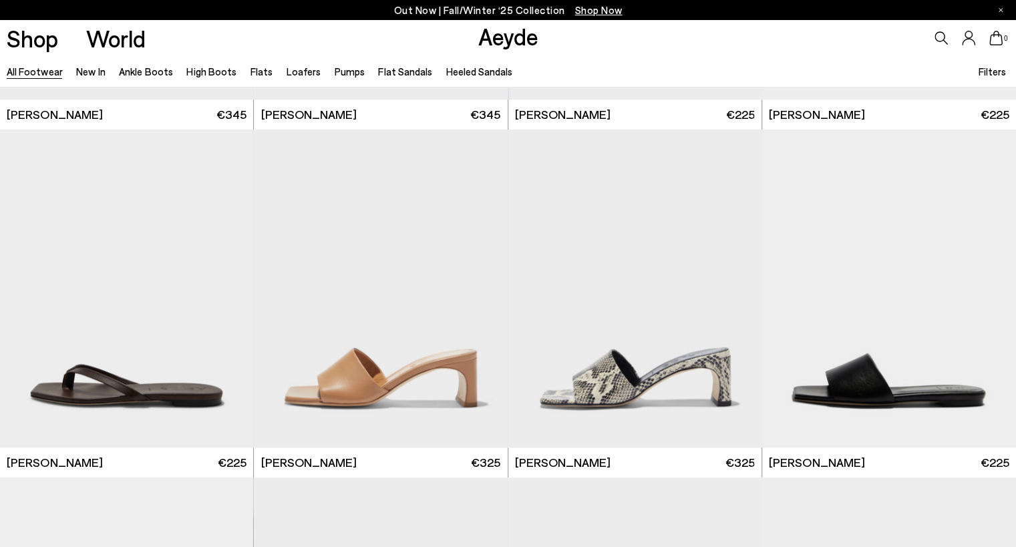
scroll to position [28313, 0]
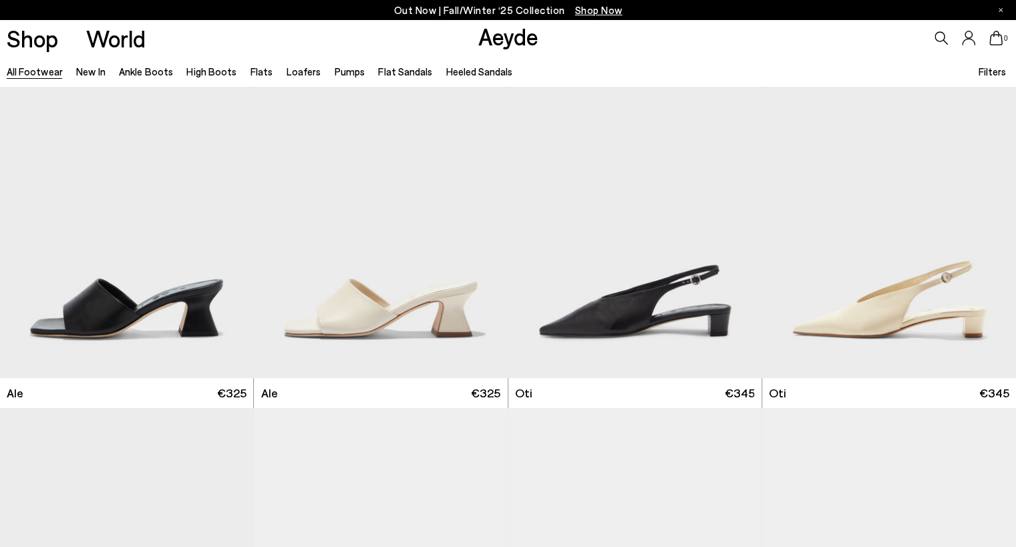
scroll to position [30717, 0]
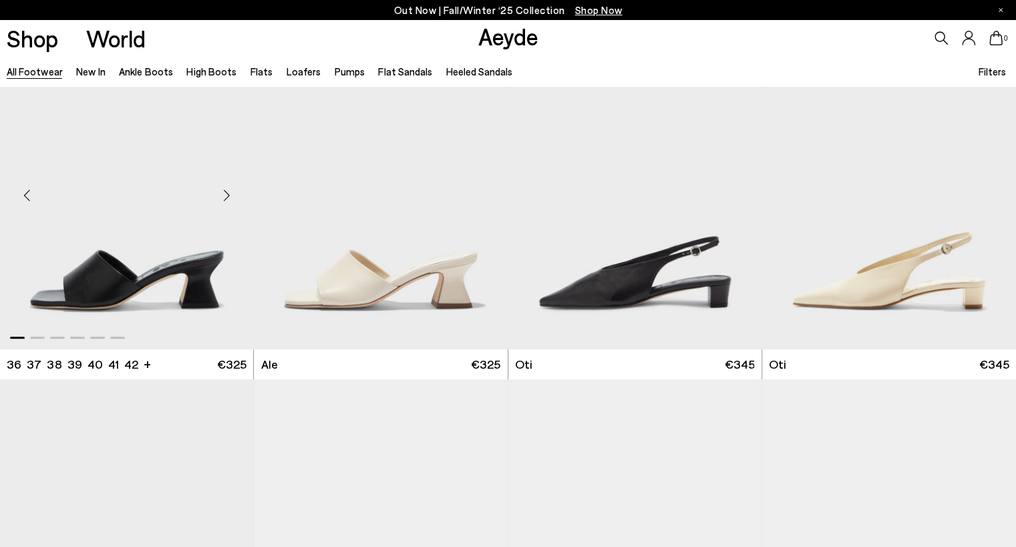
click at [231, 197] on div "Next slide" at bounding box center [226, 195] width 40 height 40
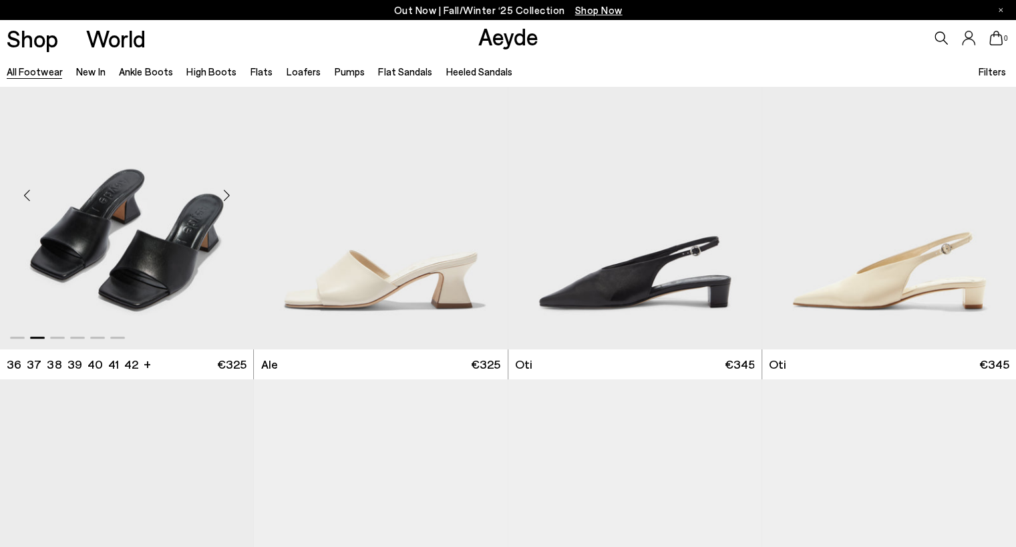
click at [229, 196] on div "Next slide" at bounding box center [226, 195] width 40 height 40
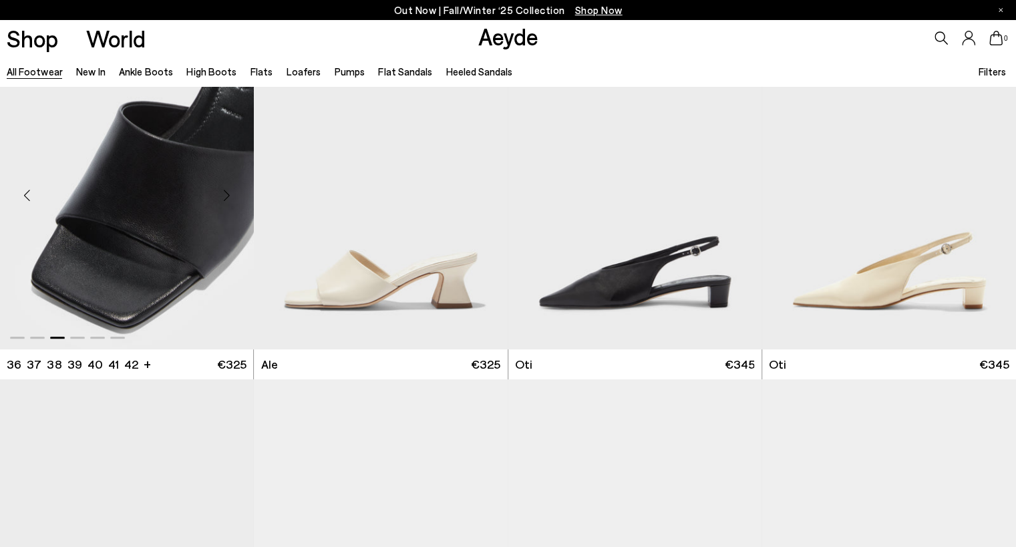
click at [229, 196] on div "Next slide" at bounding box center [226, 195] width 40 height 40
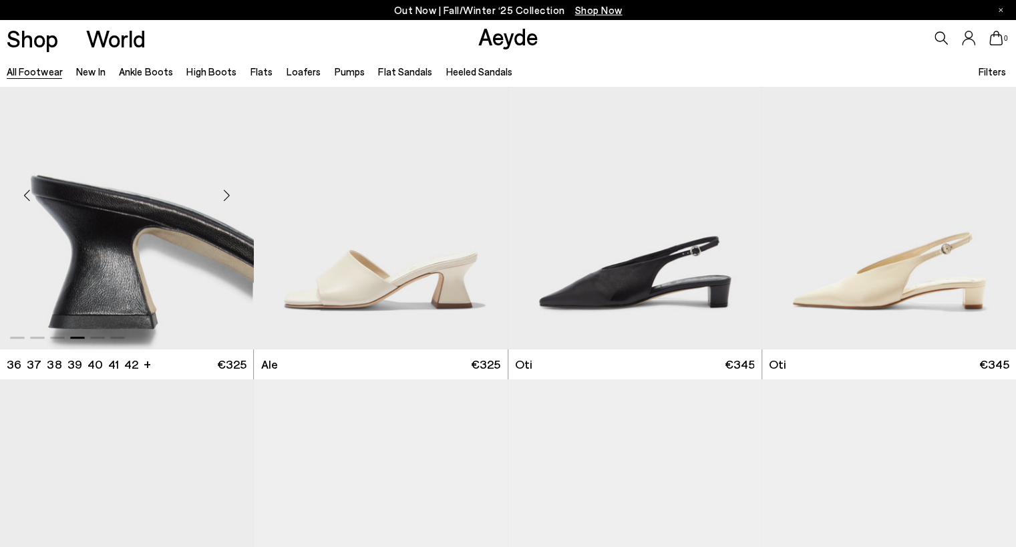
click at [229, 196] on div "Next slide" at bounding box center [226, 195] width 40 height 40
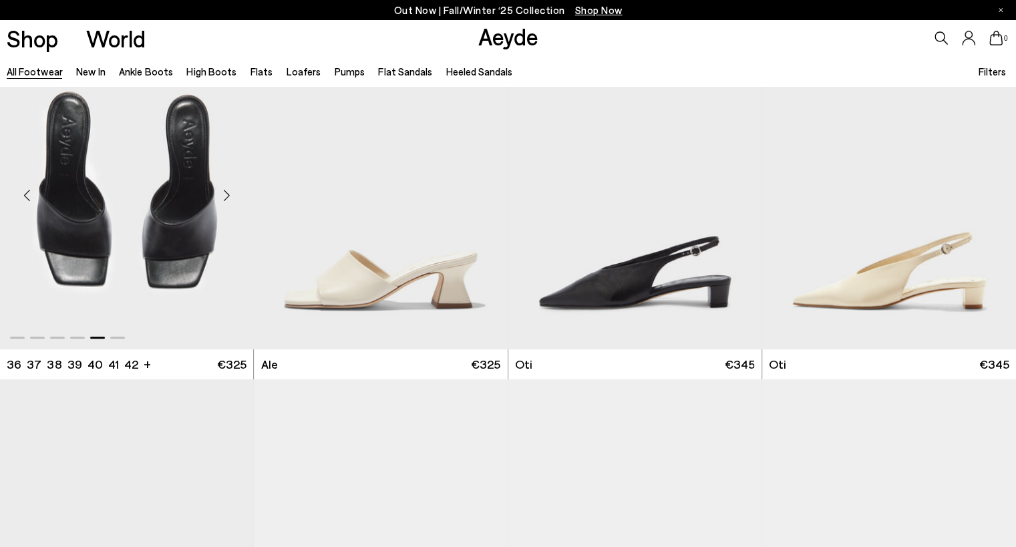
click at [228, 196] on div "Next slide" at bounding box center [226, 195] width 40 height 40
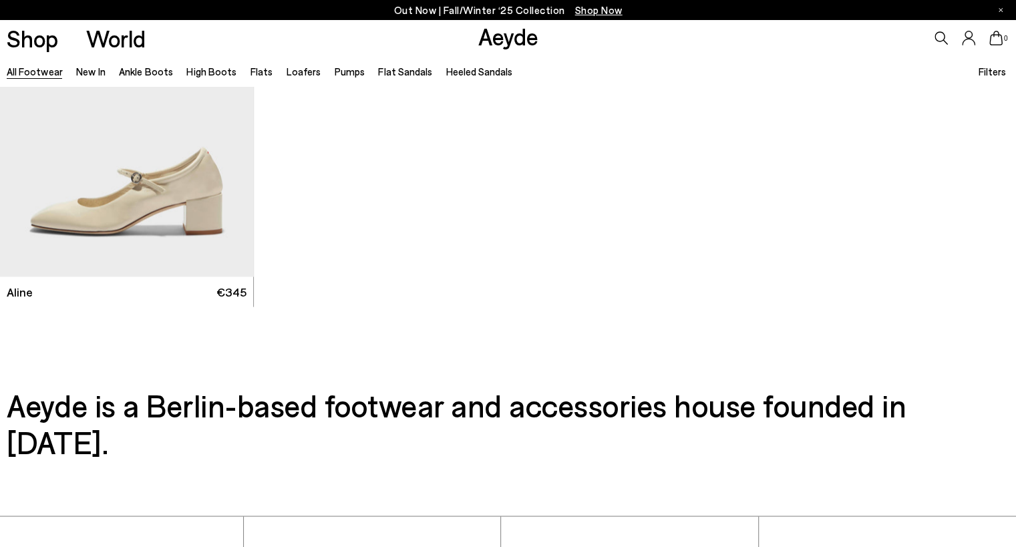
scroll to position [31919, 0]
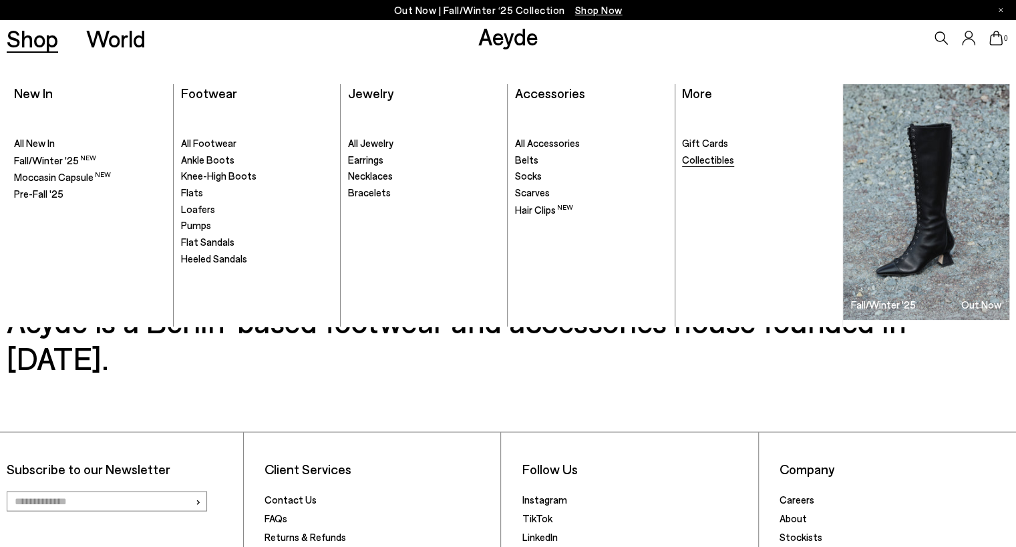
click at [706, 160] on span "Collectibles" at bounding box center [708, 160] width 52 height 12
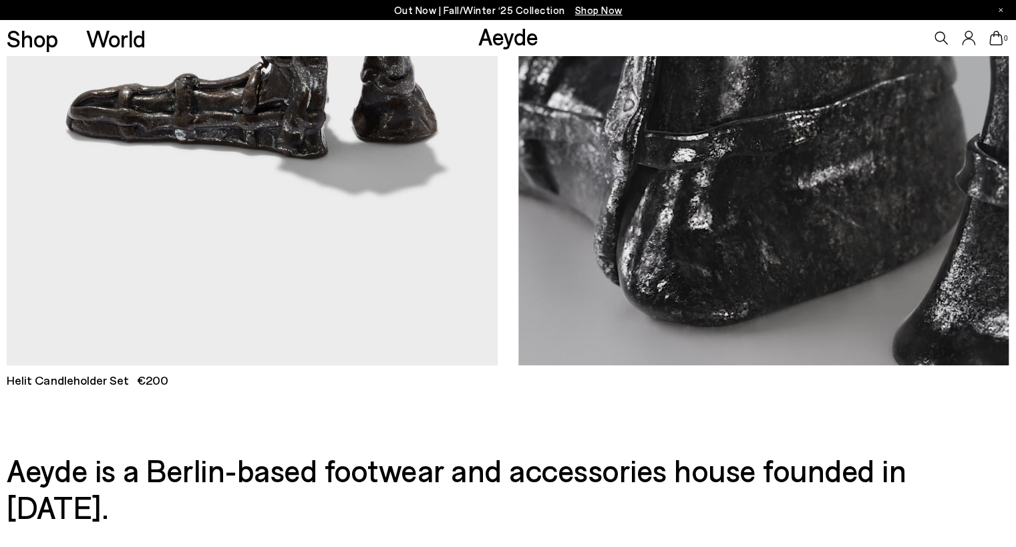
scroll to position [267, 0]
